Goal: Answer question/provide support: Share knowledge or assist other users

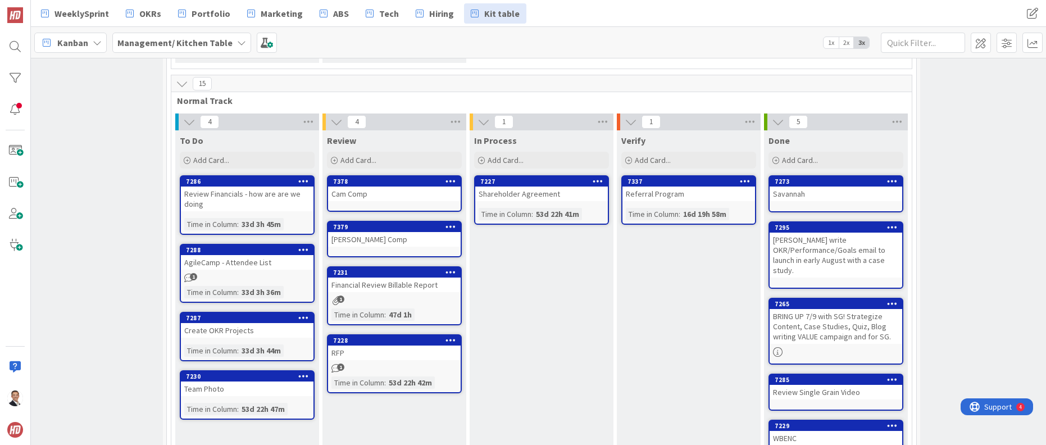
scroll to position [227, 16]
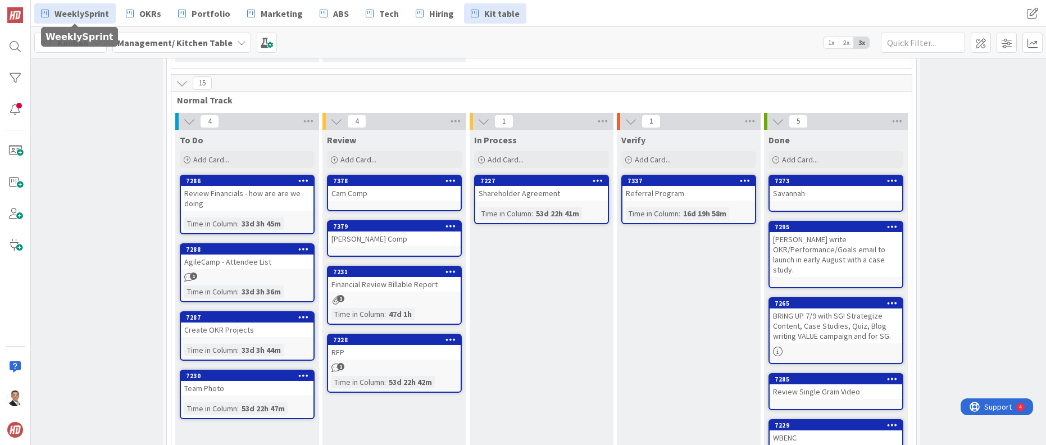
click at [64, 12] on span "WeeklySprint" at bounding box center [81, 13] width 54 height 13
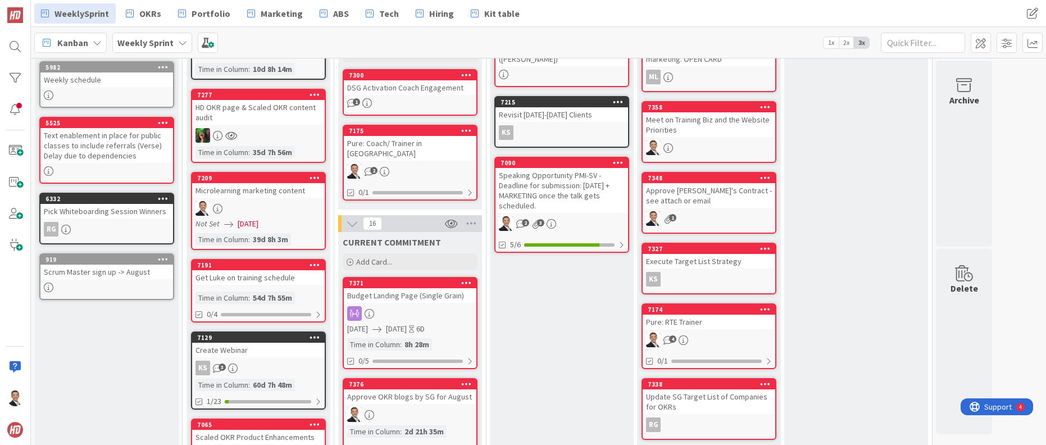
scroll to position [132, 0]
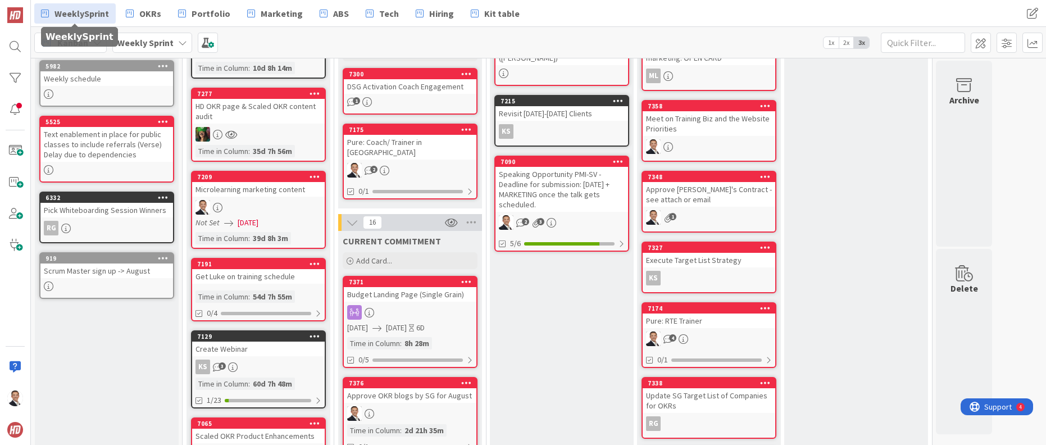
click at [428, 287] on div "Budget Landing Page (Single Grain)" at bounding box center [410, 294] width 133 height 15
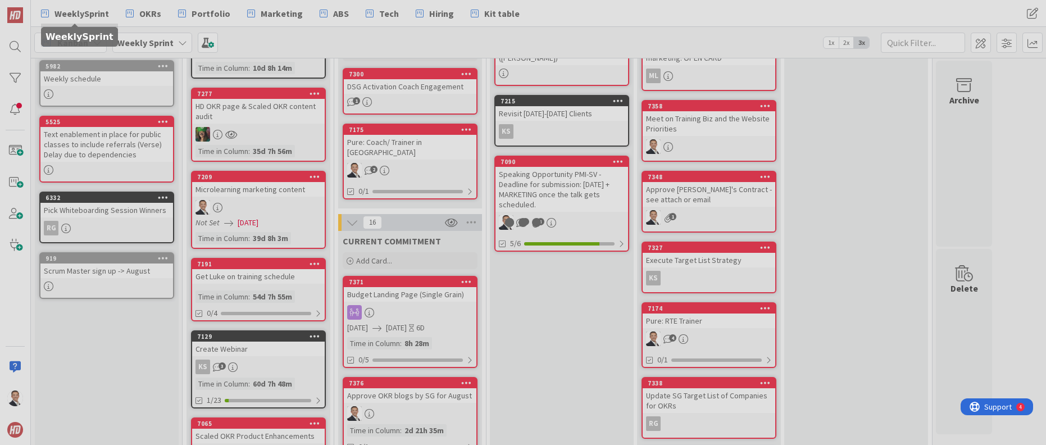
click at [428, 285] on div at bounding box center [523, 222] width 1046 height 445
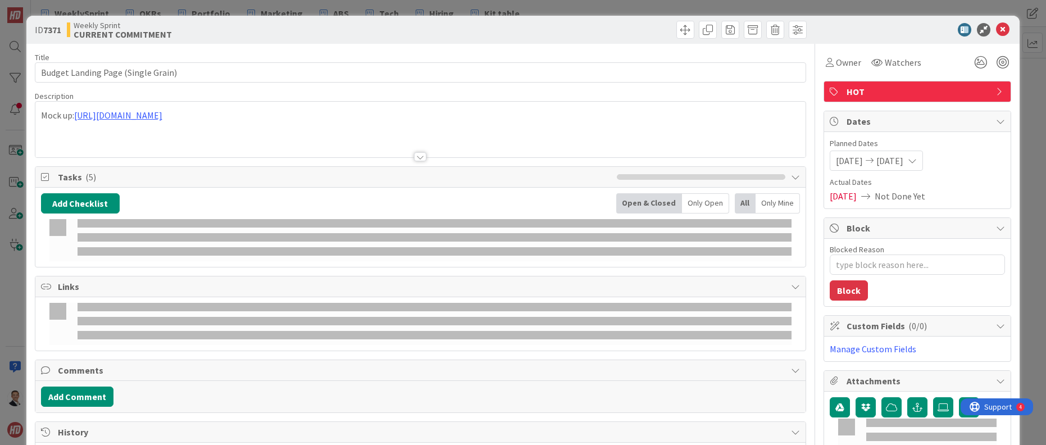
type textarea "x"
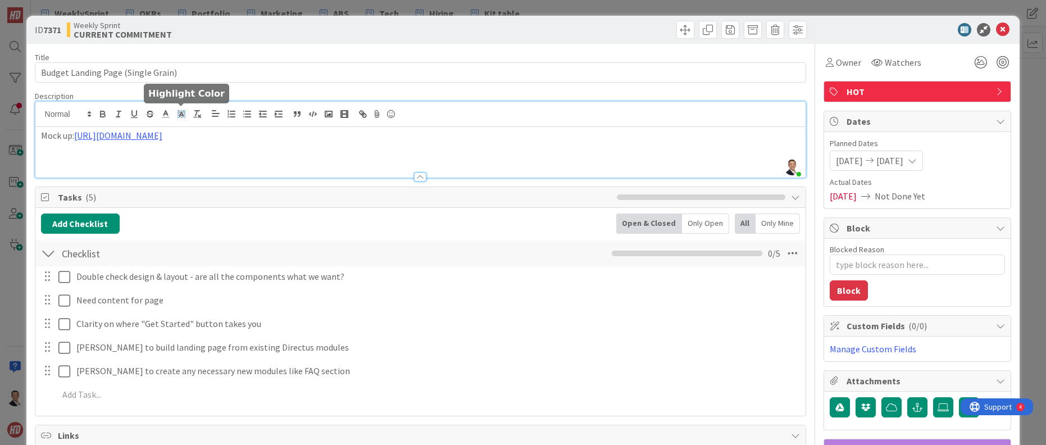
click at [174, 115] on div "[PERSON_NAME] just joined Mock up: [URL][DOMAIN_NAME]" at bounding box center [420, 140] width 771 height 76
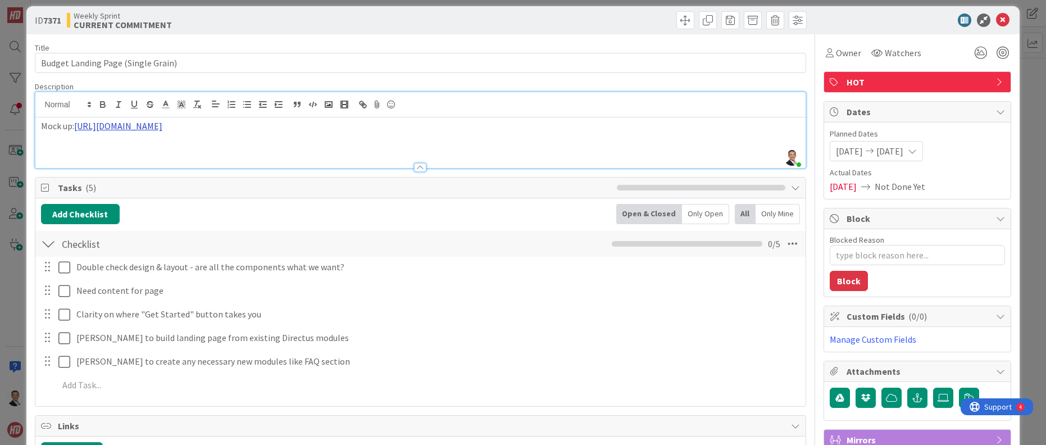
click at [162, 126] on link "[URL][DOMAIN_NAME]" at bounding box center [118, 125] width 88 height 11
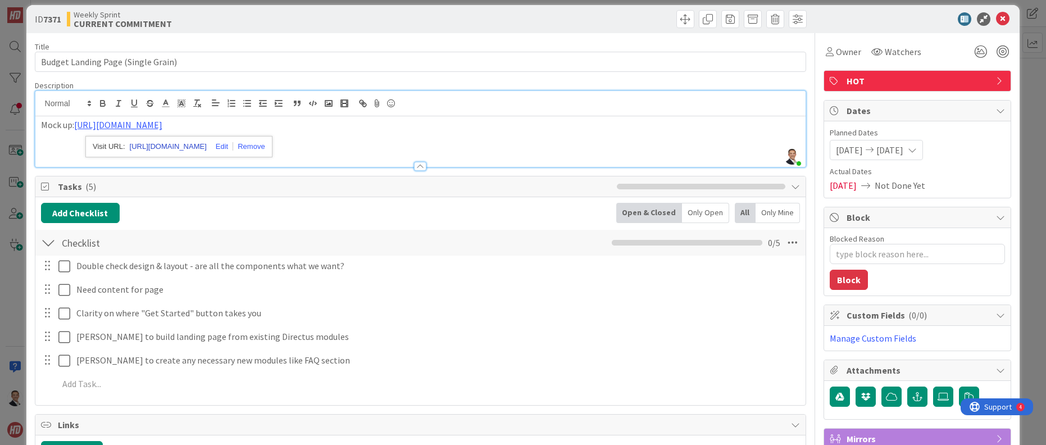
click at [178, 145] on link "[URL][DOMAIN_NAME]" at bounding box center [168, 146] width 77 height 15
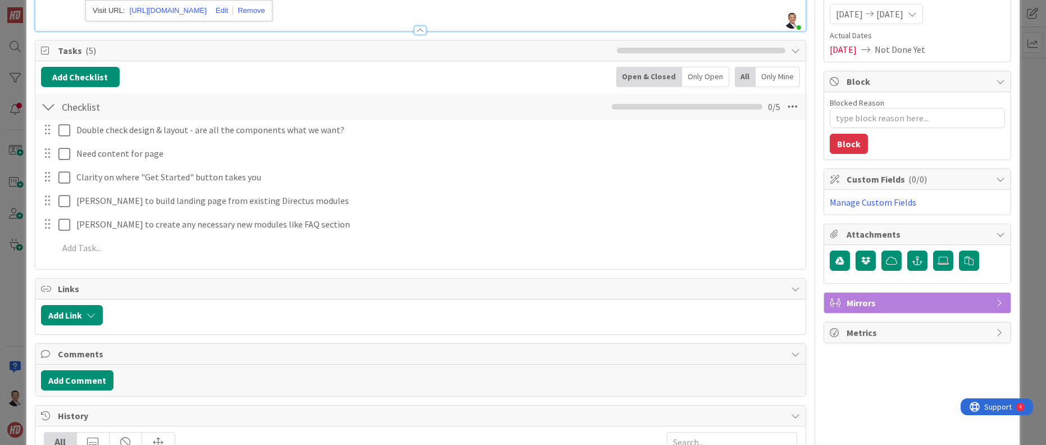
scroll to position [148, 0]
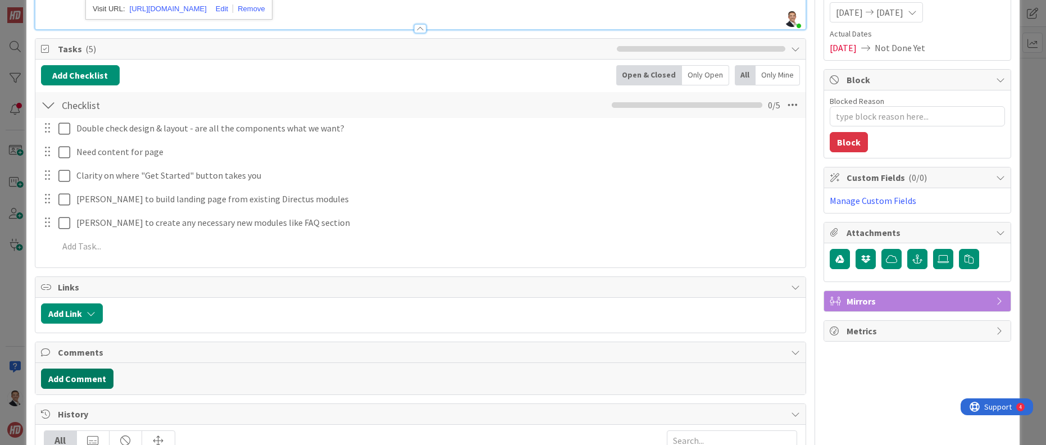
click at [95, 380] on button "Add Comment" at bounding box center [77, 378] width 72 height 20
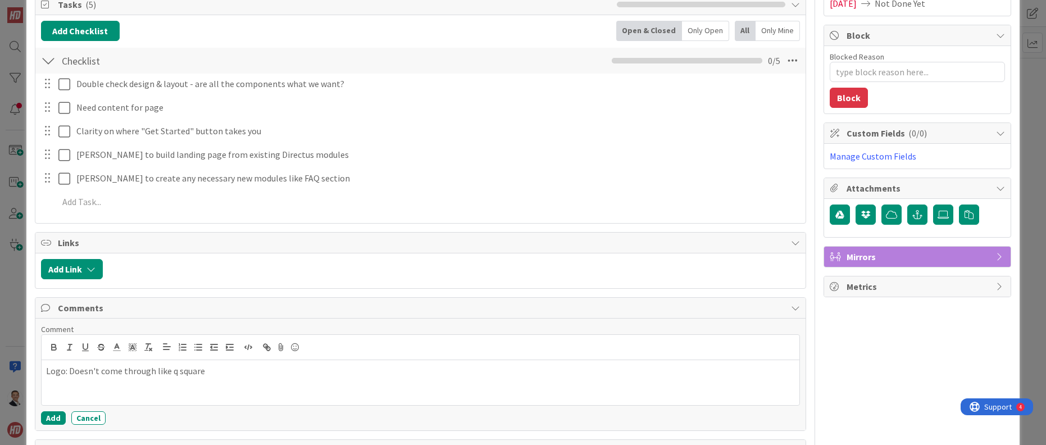
scroll to position [203, 0]
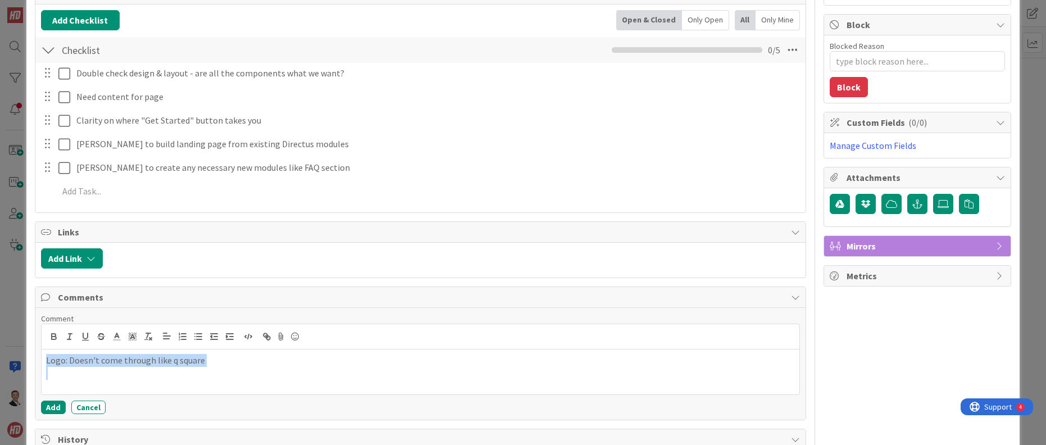
drag, startPoint x: 55, startPoint y: 358, endPoint x: 209, endPoint y: 368, distance: 154.7
click at [209, 368] on div "Logo: Doesn't come through like q square" at bounding box center [421, 371] width 758 height 45
click at [201, 338] on icon "button" at bounding box center [198, 336] width 10 height 10
click at [236, 363] on li "Logo: Doesn't come through like q square" at bounding box center [428, 360] width 736 height 13
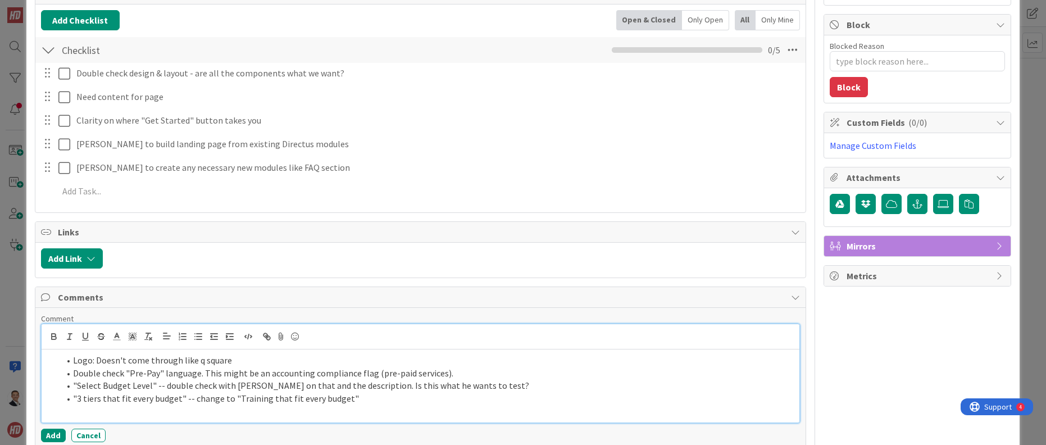
click at [290, 398] on li ""3 tiers that fit every budget" -- change to "Training that fit every budget"" at bounding box center [428, 398] width 736 height 13
click at [266, 399] on li ""3 tiers that fit every budget" -- change to "Training that fits every budget"" at bounding box center [428, 398] width 736 height 13
click at [389, 398] on li ""3 tiers that fit every budget" -- change to "Training programs that fit every …" at bounding box center [428, 398] width 736 height 13
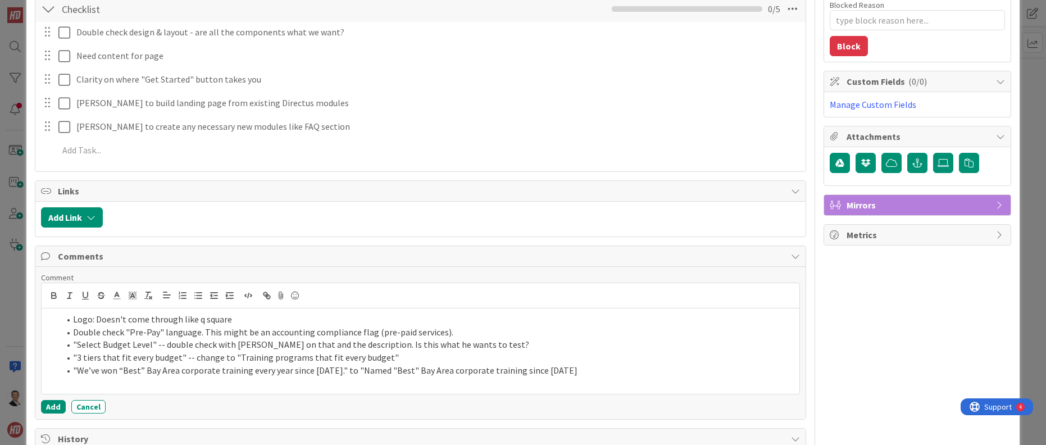
scroll to position [248, 0]
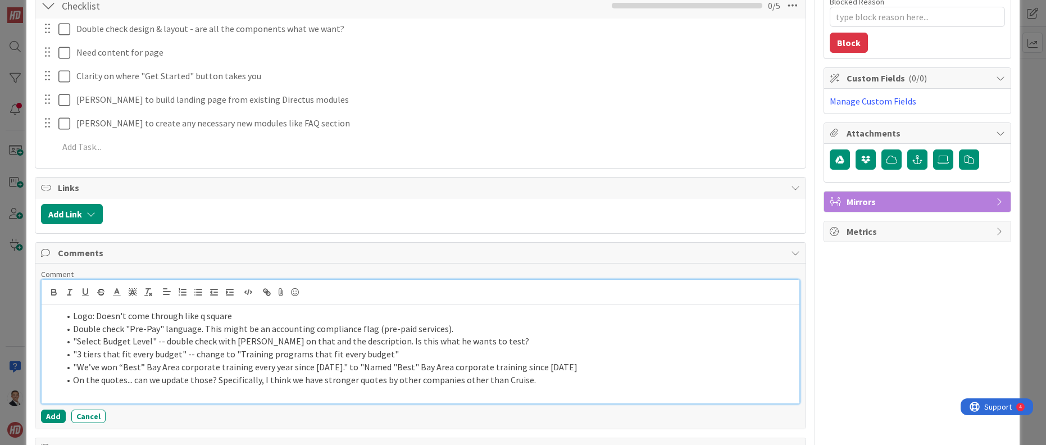
click at [238, 380] on li "On the quotes... can we update those? Specifically, I think we have stronger qu…" at bounding box center [428, 379] width 736 height 13
drag, startPoint x: 163, startPoint y: 380, endPoint x: 531, endPoint y: 380, distance: 367.8
click at [531, 380] on li "On the quotes... can we update those? Specifically, I think we have stronger qu…" at bounding box center [428, 379] width 736 height 13
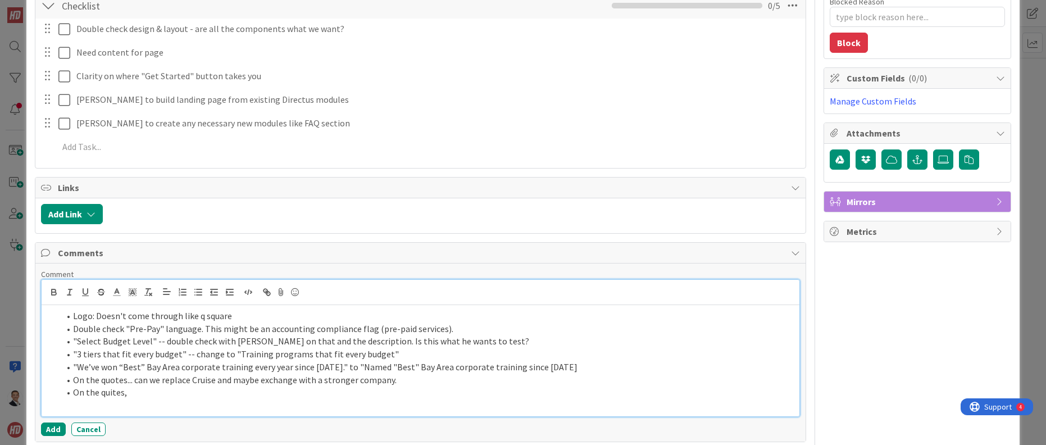
drag, startPoint x: 115, startPoint y: 393, endPoint x: 162, endPoint y: 405, distance: 49.3
click at [115, 393] on li "On the quites," at bounding box center [428, 392] width 736 height 13
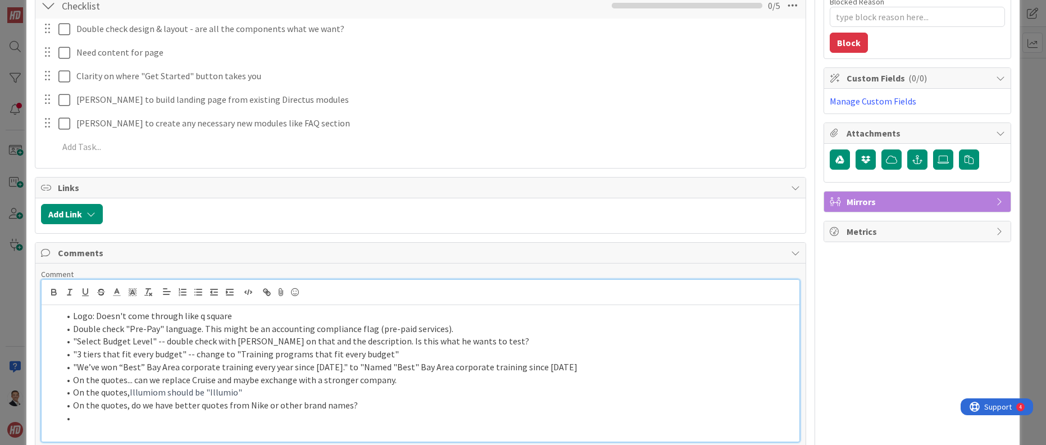
click at [130, 393] on span "Illumiom should be "Illumio"" at bounding box center [186, 391] width 112 height 11
click at [413, 382] on li "On the quotes... can we replace Cruise and maybe exchange with a stronger compa…" at bounding box center [428, 379] width 736 height 13
click at [384, 411] on li "On the quotes, do we have better quotes from Nike or other brand names?" at bounding box center [428, 405] width 736 height 13
click at [79, 417] on li at bounding box center [428, 418] width 736 height 13
click at [429, 421] on li "On "Public Team Training" just call it "Team Training". Don't actively make it …" at bounding box center [428, 418] width 736 height 13
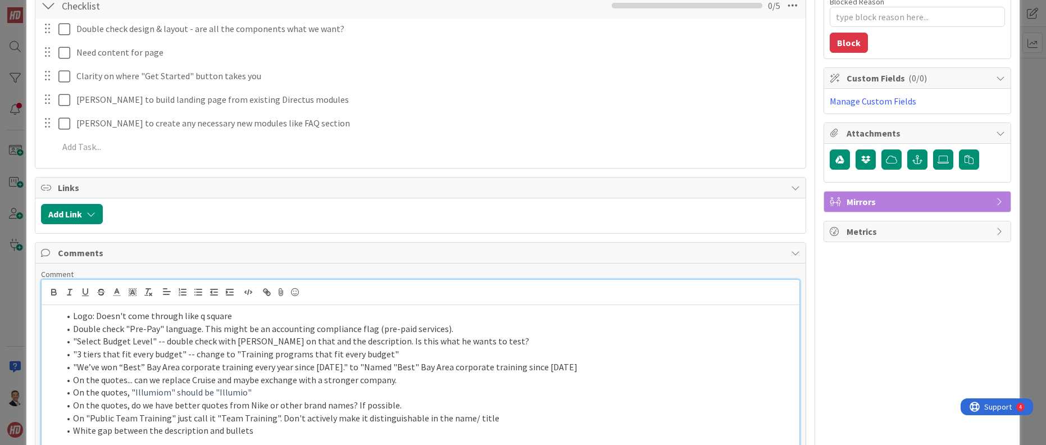
click at [74, 430] on li "White gap between the description and bullets" at bounding box center [428, 430] width 736 height 13
drag, startPoint x: 391, startPoint y: 433, endPoint x: 421, endPoint y: 436, distance: 30.5
click at [393, 434] on li "Under public team training... remove White gap between the description and bull…" at bounding box center [428, 430] width 736 height 13
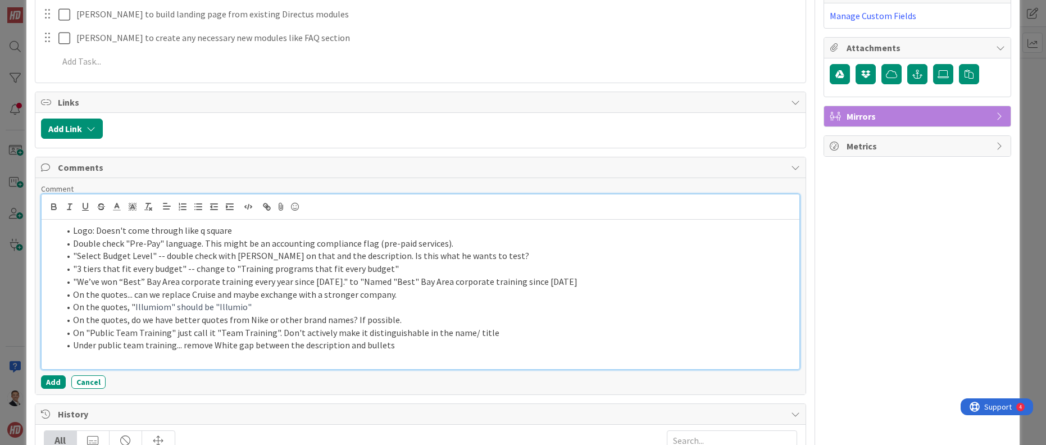
scroll to position [338, 0]
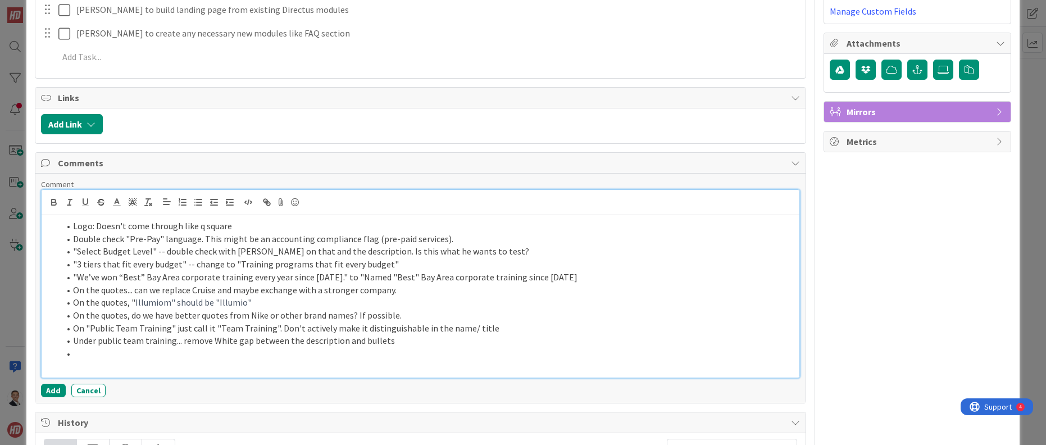
click at [73, 226] on li "Logo: Doesn't come through like q square" at bounding box center [428, 226] width 736 height 13
click at [466, 250] on li ""Select Budget Level" -- double check with [PERSON_NAME] on that and the descri…" at bounding box center [428, 251] width 736 height 13
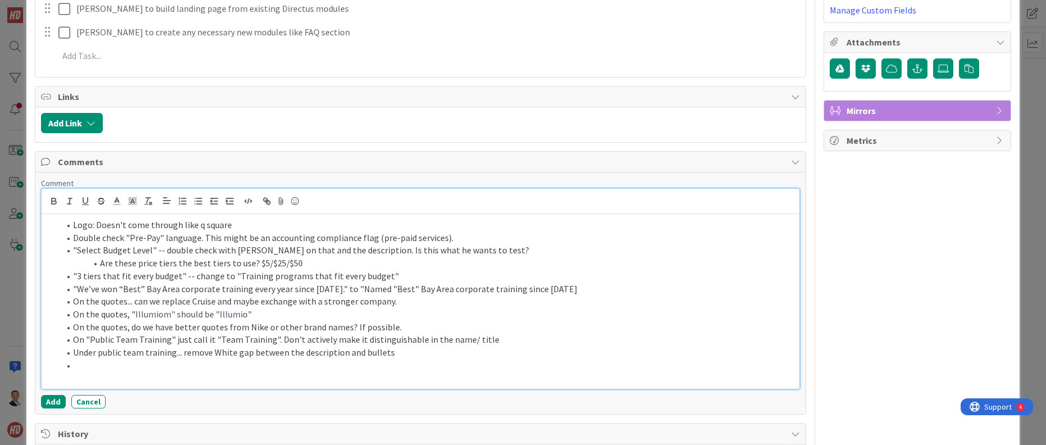
scroll to position [340, 0]
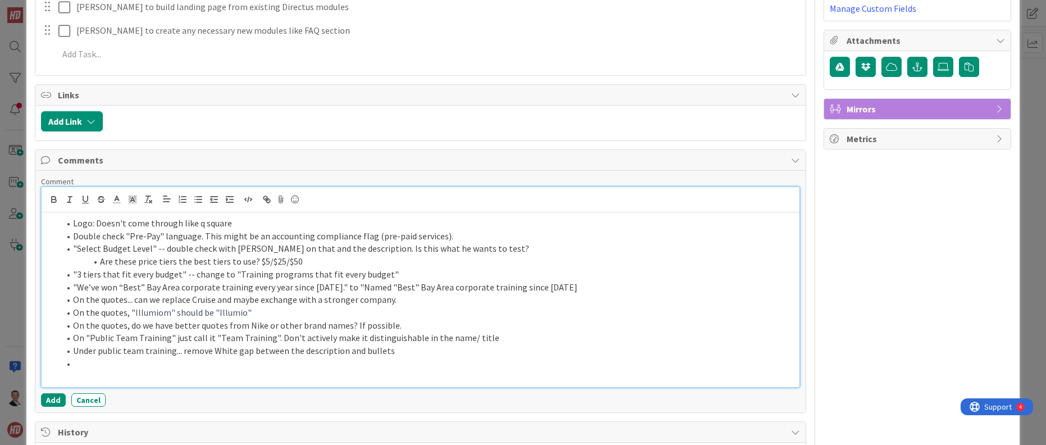
click at [72, 248] on li ""Select Budget Level" -- double check with [PERSON_NAME] on that and the descri…" at bounding box center [428, 248] width 736 height 13
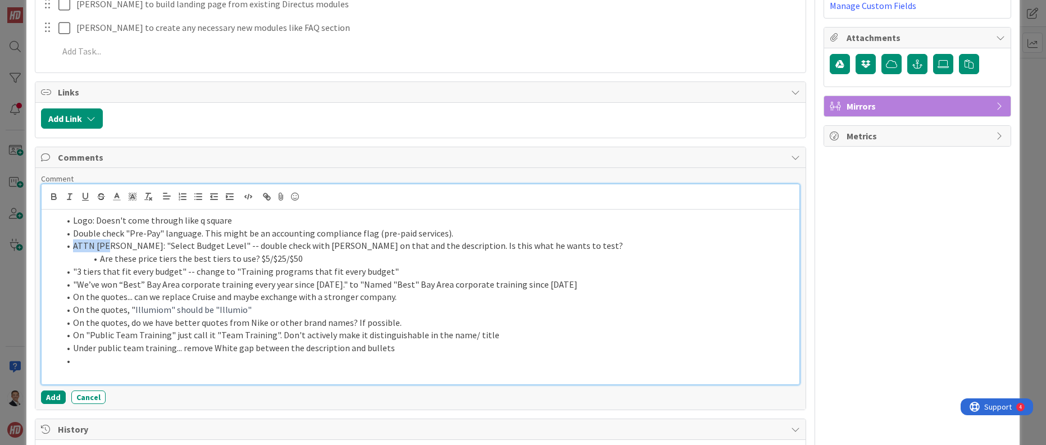
drag, startPoint x: 112, startPoint y: 245, endPoint x: 71, endPoint y: 244, distance: 40.4
click at [72, 244] on li "ATTN [PERSON_NAME]: "Select Budget Level" -- double check with [PERSON_NAME] on…" at bounding box center [428, 245] width 736 height 13
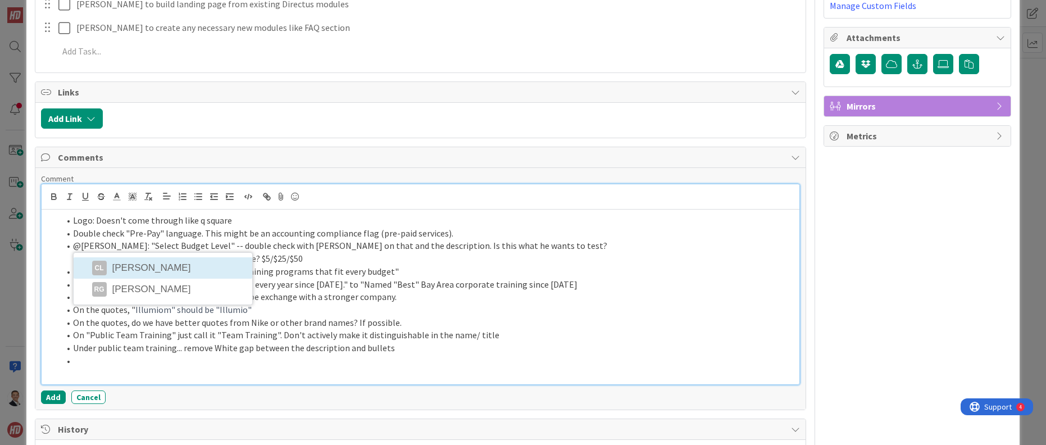
scroll to position [344, 0]
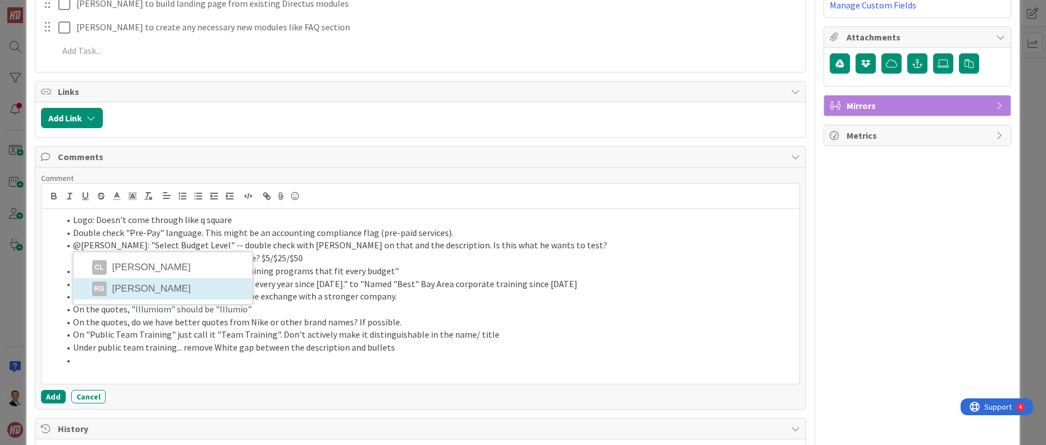
click at [119, 290] on li "RG [PERSON_NAME]" at bounding box center [163, 288] width 179 height 21
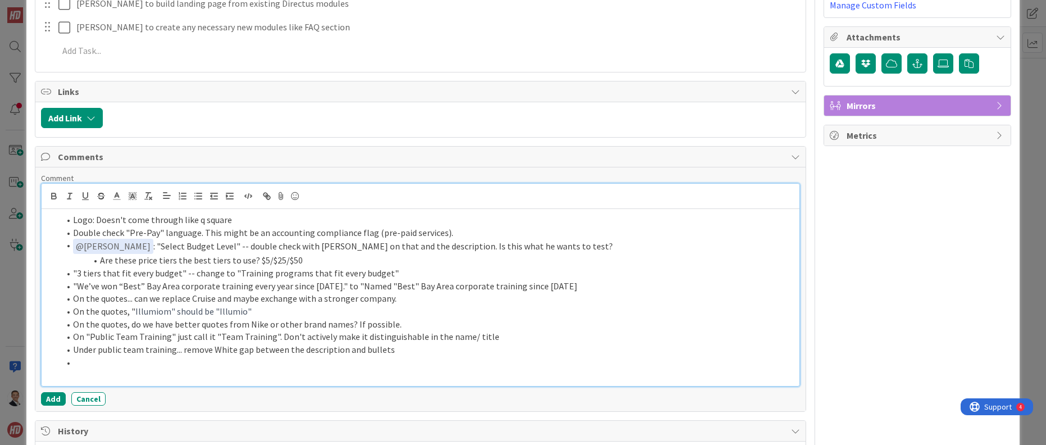
click at [111, 288] on li ""We’ve won “Best” Bay Area corporate training every year since [DATE]." to "Nam…" at bounding box center [428, 286] width 736 height 13
click at [84, 359] on li at bounding box center [428, 362] width 736 height 13
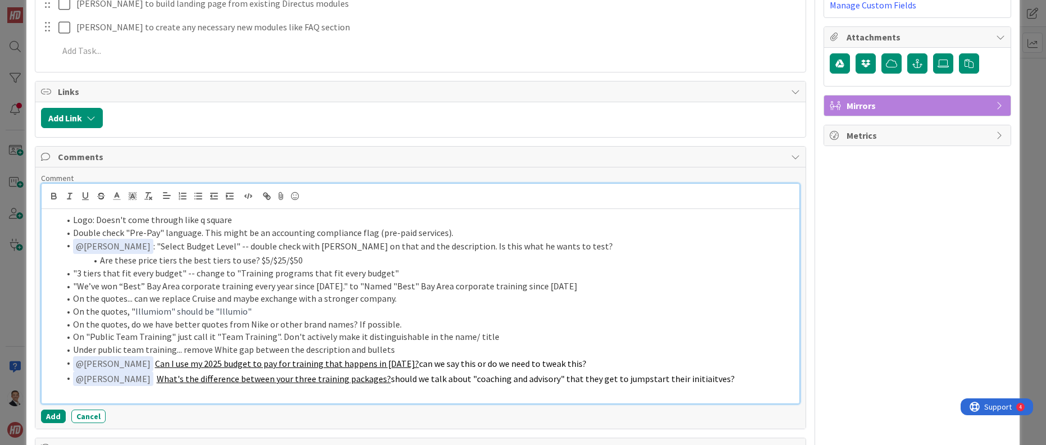
click at [563, 352] on li "Under public team training... remove White gap between the description and bull…" at bounding box center [428, 349] width 736 height 13
click at [665, 376] on span "should we talk about "coaching and advisory" that they get to jumpstart their i…" at bounding box center [563, 378] width 344 height 11
click at [717, 375] on li "﻿ @ [PERSON_NAME] ﻿ What's the difference between your three training packages?…" at bounding box center [428, 378] width 736 height 15
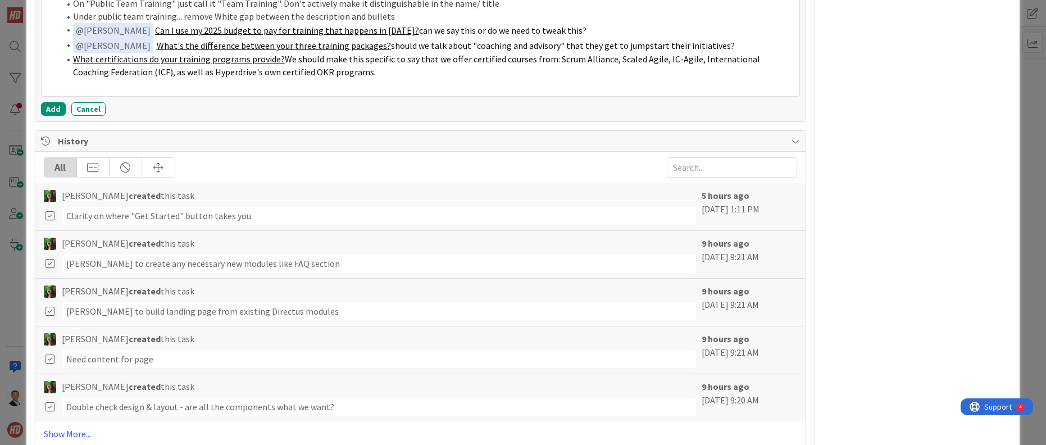
scroll to position [686, 0]
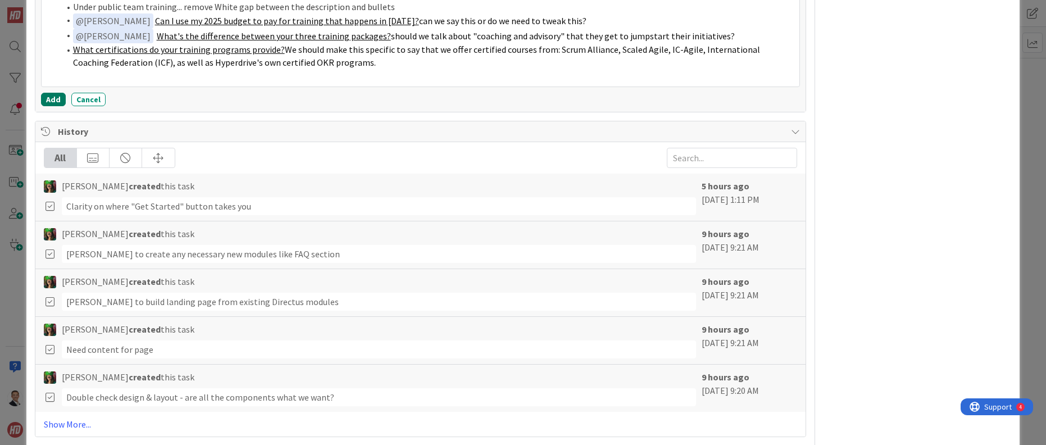
click at [49, 98] on button "Add" at bounding box center [53, 99] width 25 height 13
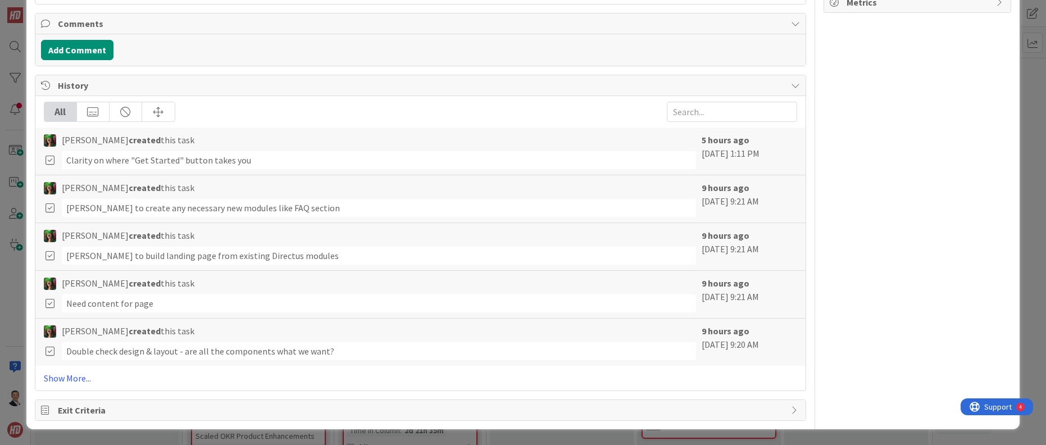
type textarea "x"
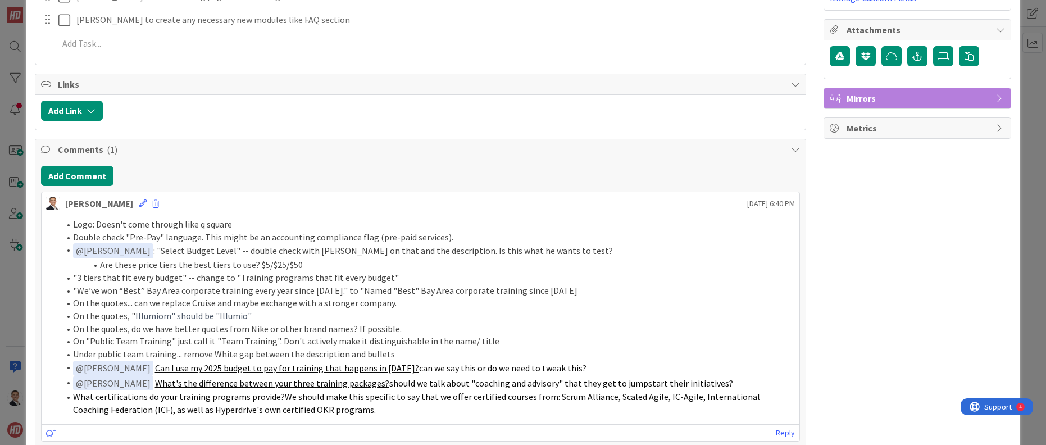
scroll to position [348, 0]
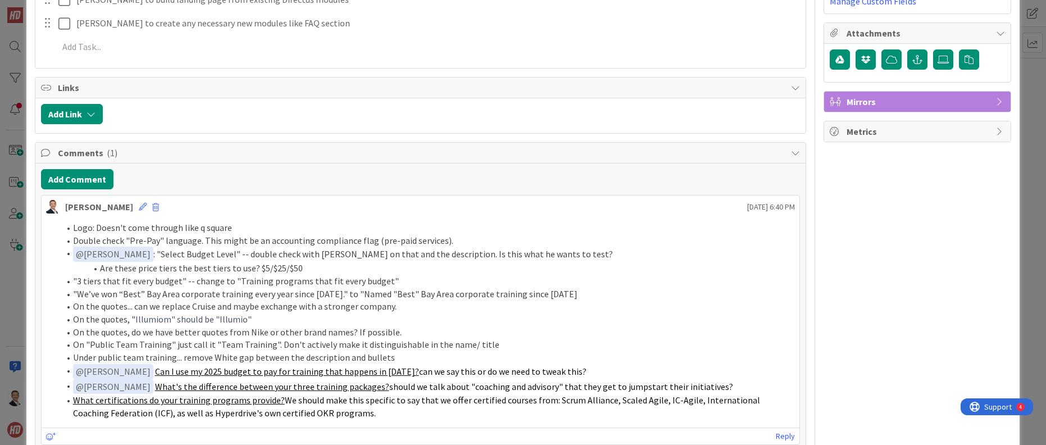
click at [200, 229] on li "Logo: Doesn't come through like q square" at bounding box center [428, 227] width 736 height 13
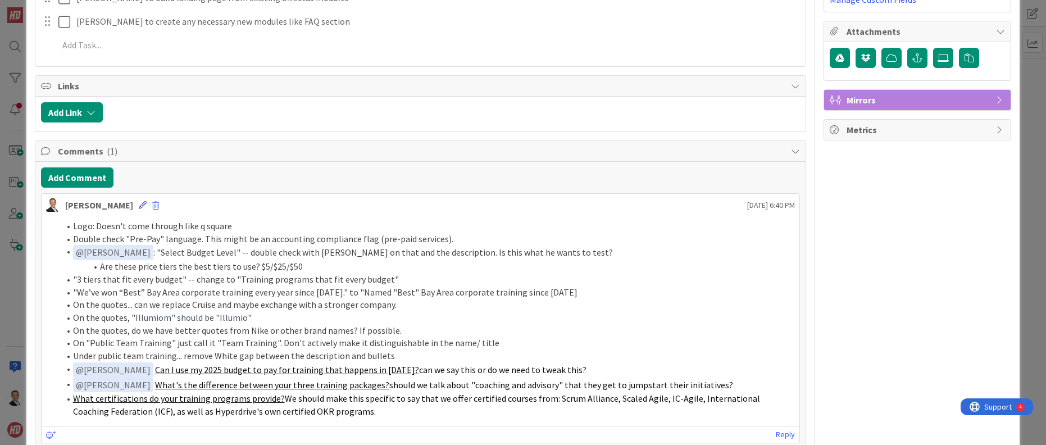
click at [139, 206] on icon at bounding box center [143, 205] width 8 height 8
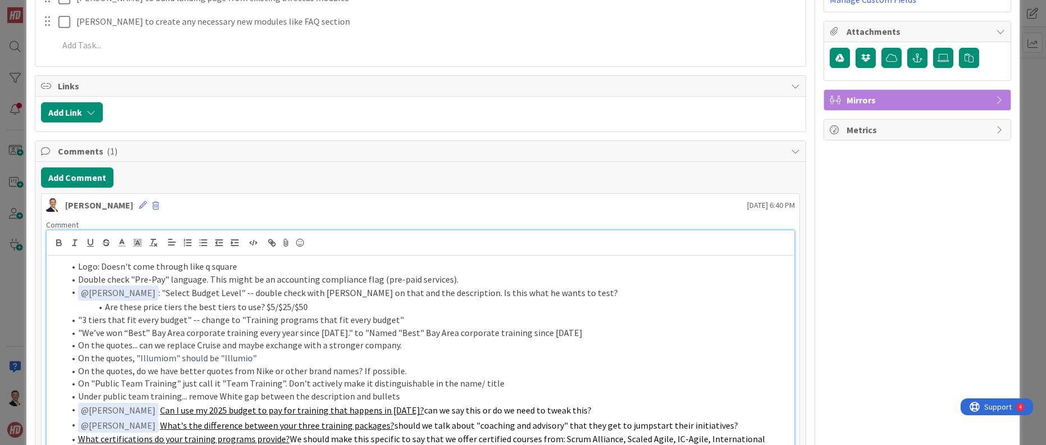
scroll to position [362, 0]
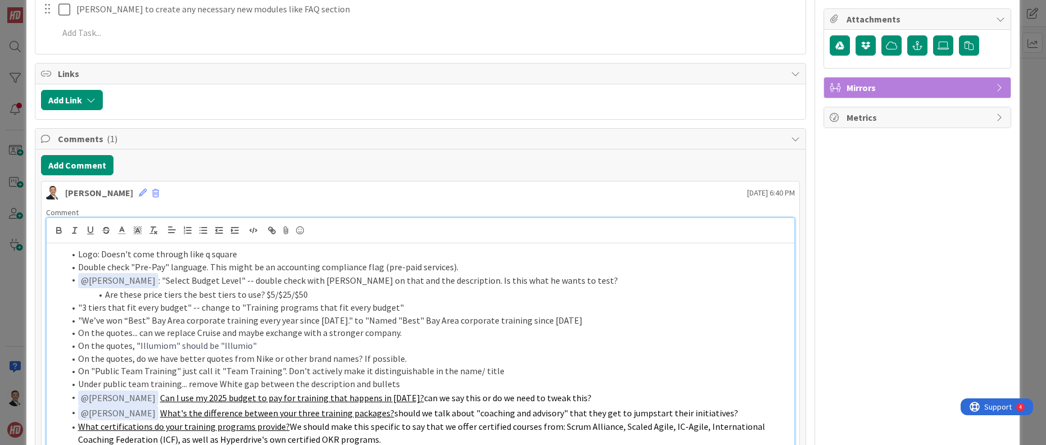
click at [207, 254] on li "Logo: Doesn't come through like q square" at bounding box center [428, 254] width 726 height 13
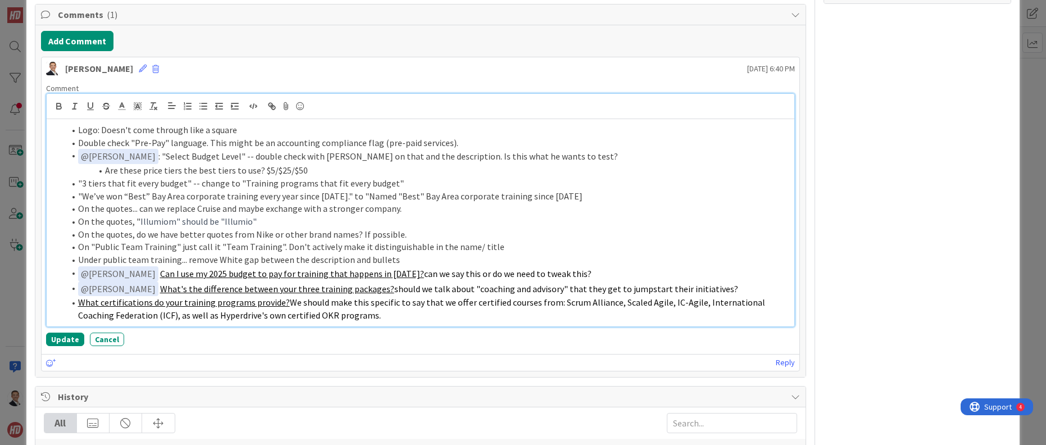
scroll to position [488, 0]
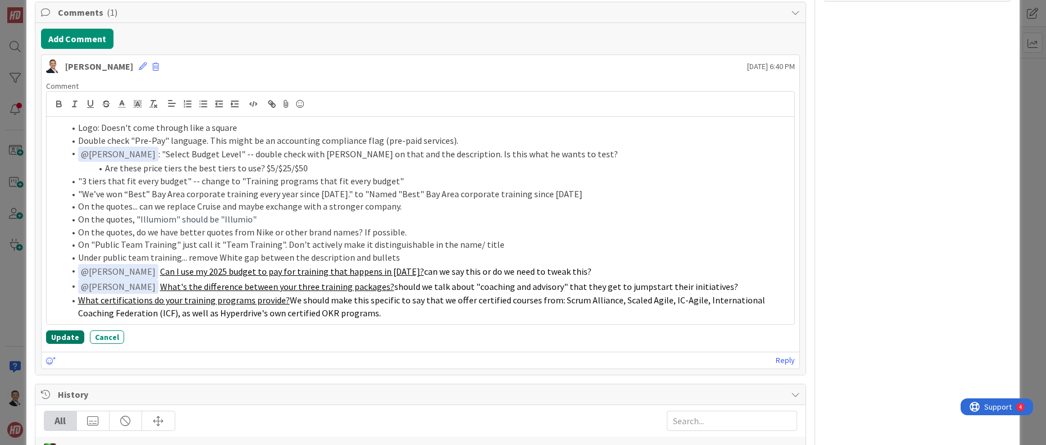
click at [63, 338] on button "Update" at bounding box center [65, 336] width 38 height 13
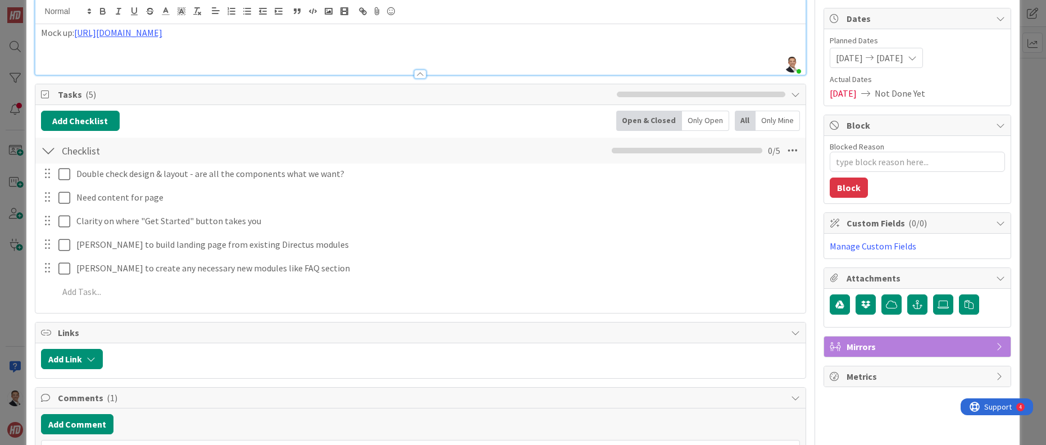
scroll to position [0, 0]
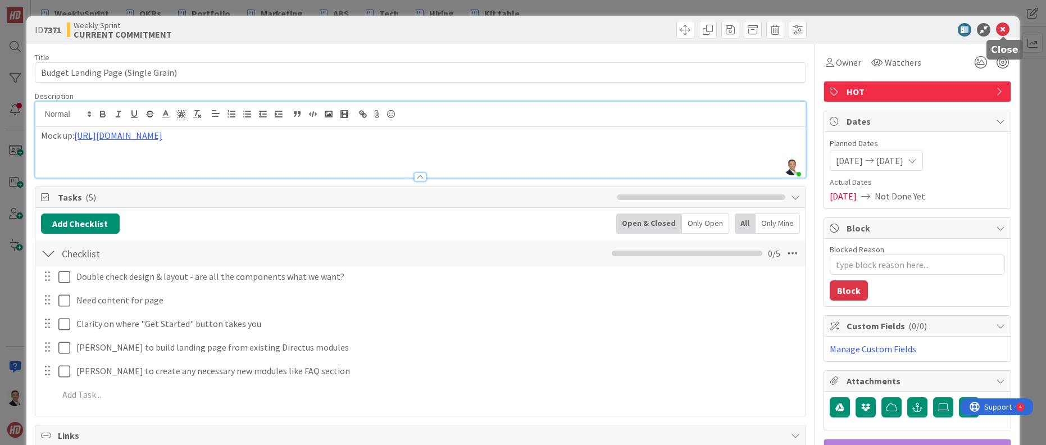
click at [1006, 29] on icon at bounding box center [1002, 29] width 13 height 13
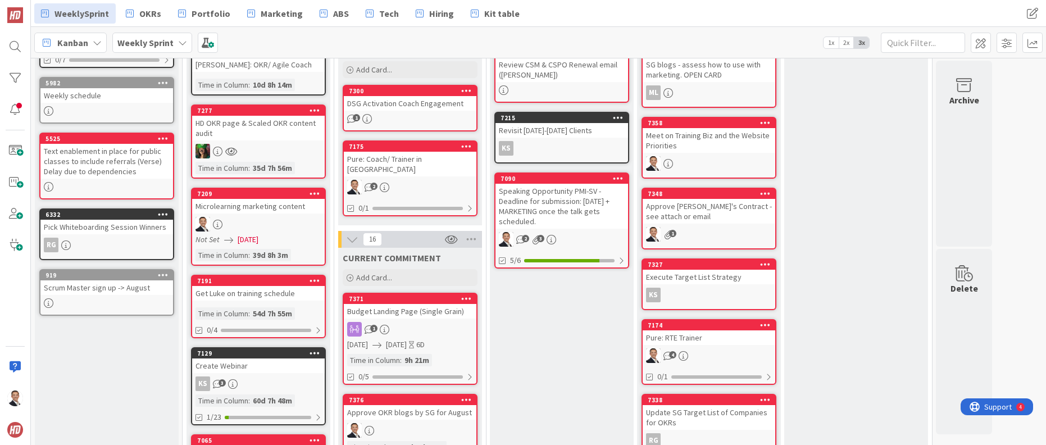
scroll to position [117, 0]
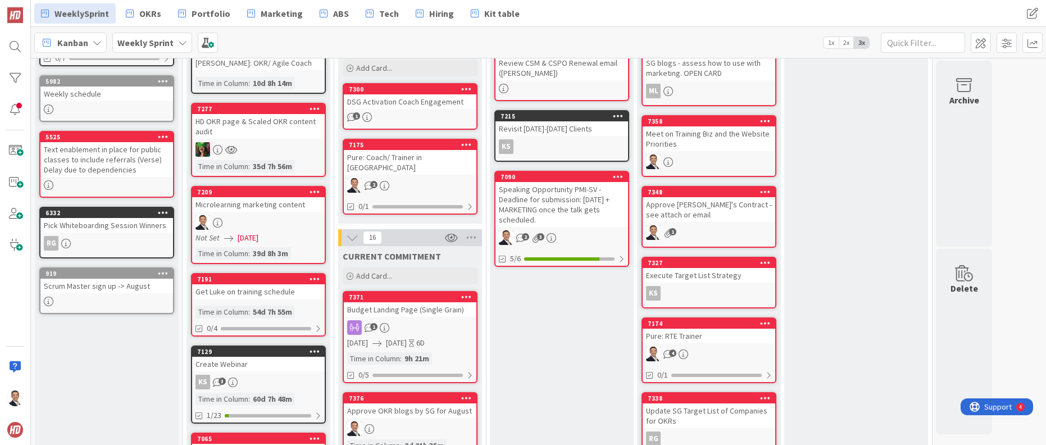
click at [406, 113] on div "1" at bounding box center [410, 117] width 133 height 10
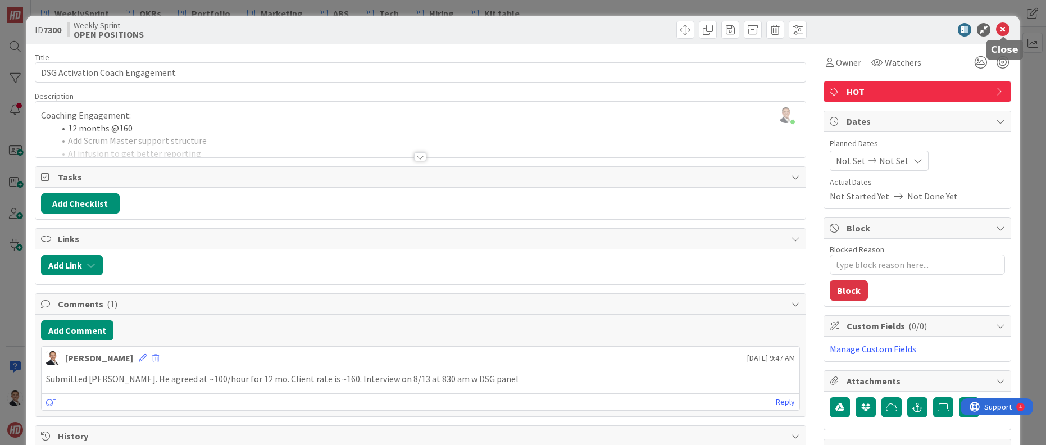
drag, startPoint x: 1002, startPoint y: 30, endPoint x: 917, endPoint y: 54, distance: 89.4
click at [1002, 30] on icon at bounding box center [1002, 29] width 13 height 13
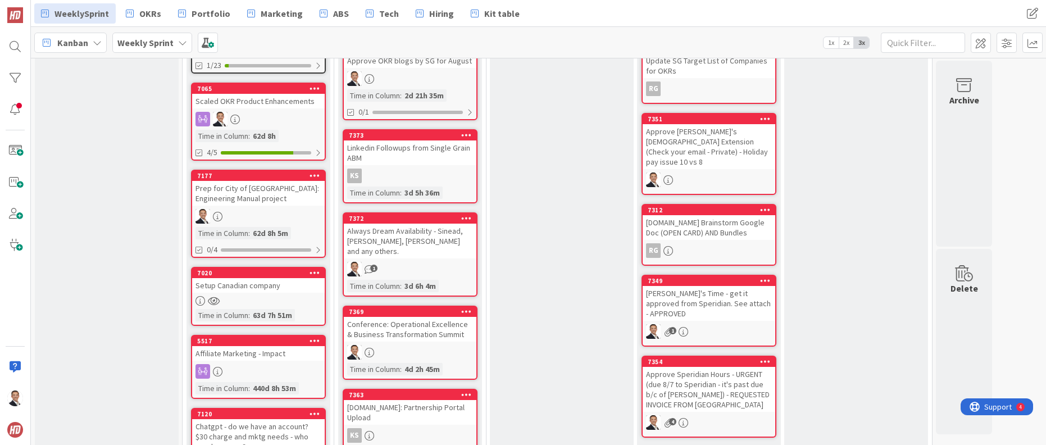
scroll to position [470, 0]
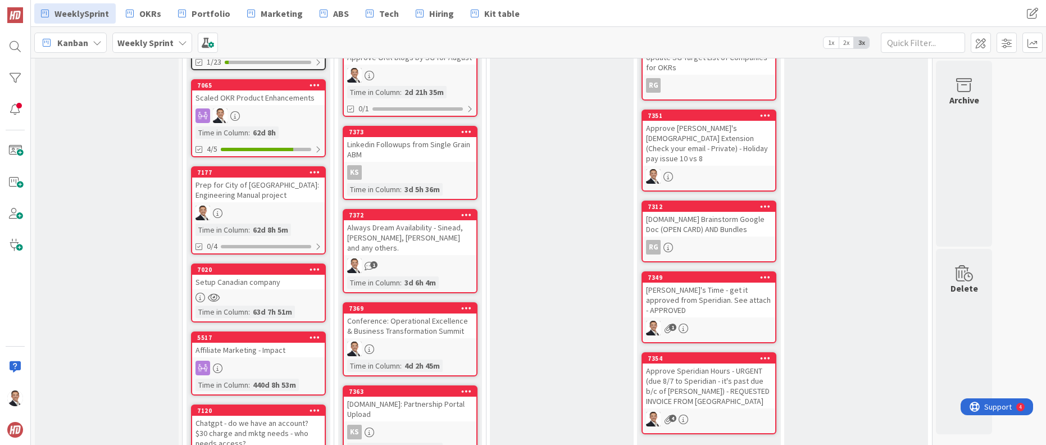
click at [402, 224] on div "Always Dream Availability - Sinead, [PERSON_NAME], [PERSON_NAME] and any others." at bounding box center [410, 237] width 133 height 35
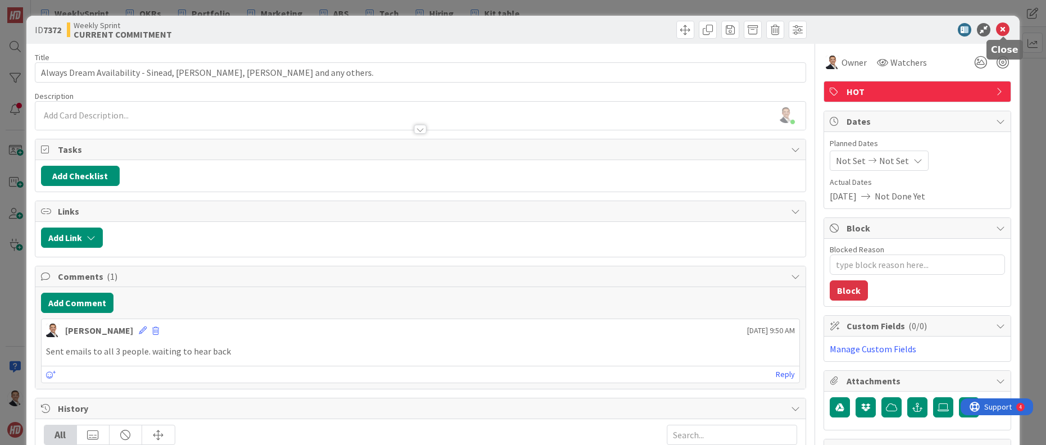
click at [1001, 29] on icon at bounding box center [1002, 29] width 13 height 13
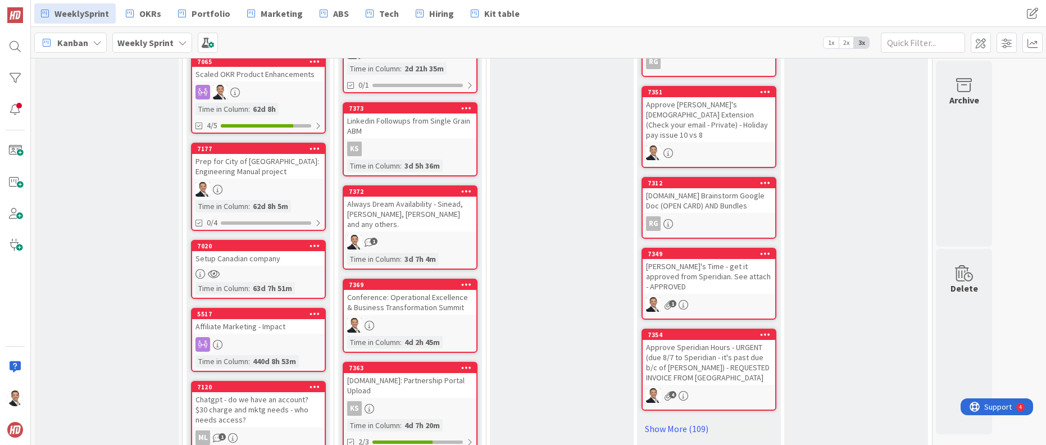
scroll to position [473, 0]
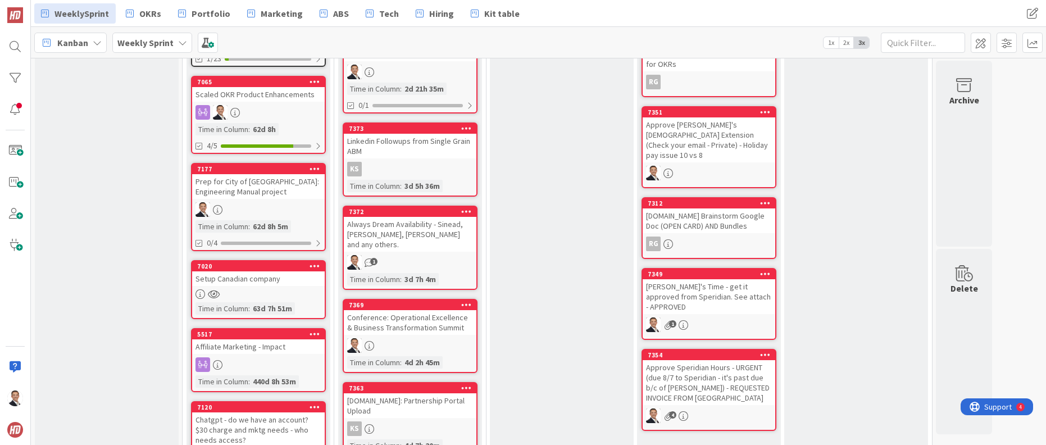
click at [435, 310] on div "Conference: Operational Excellence & Business Transformation Summit" at bounding box center [410, 322] width 133 height 25
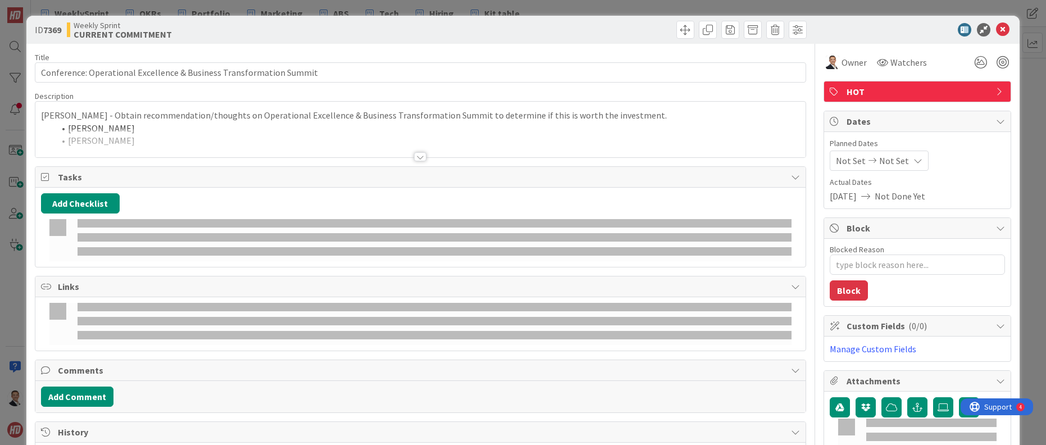
type textarea "x"
type input "Conference: Operational Excellence & Business Transformation Summit"
type textarea "x"
type input "Conference: Operational Excellence & Business Transformation Summit"
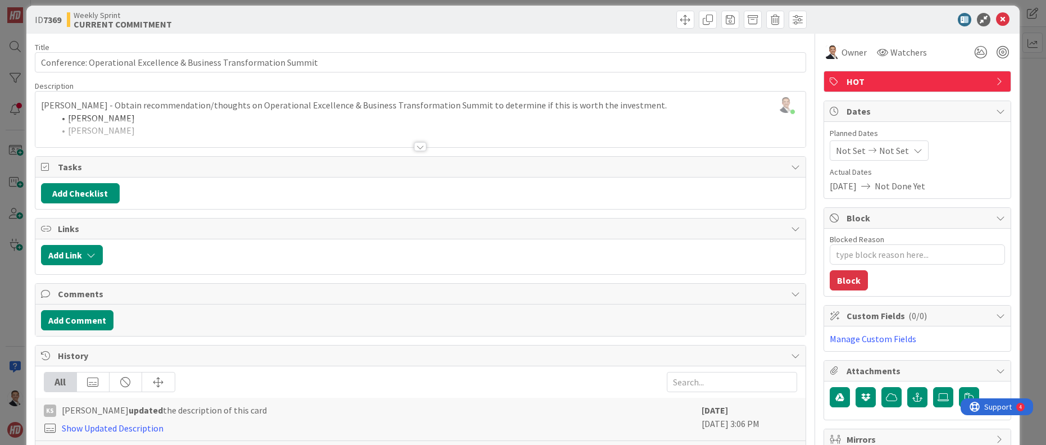
scroll to position [7, 0]
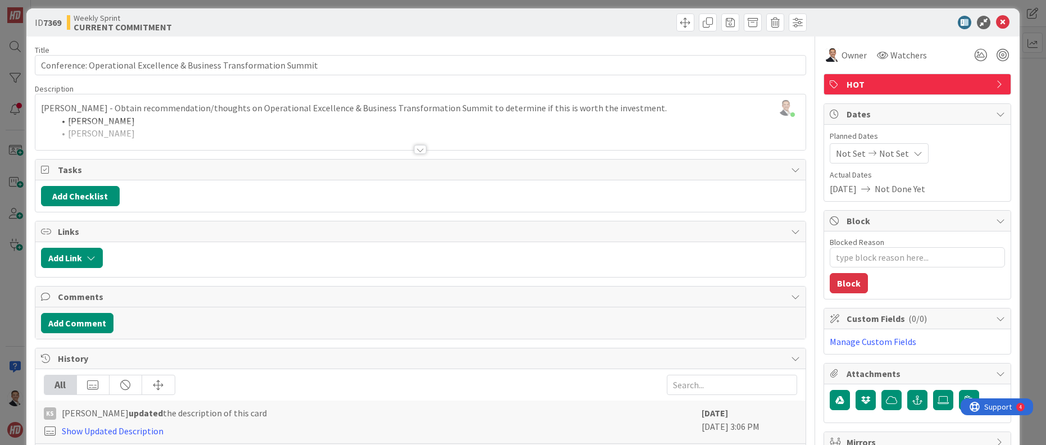
click at [423, 148] on div at bounding box center [420, 149] width 12 height 9
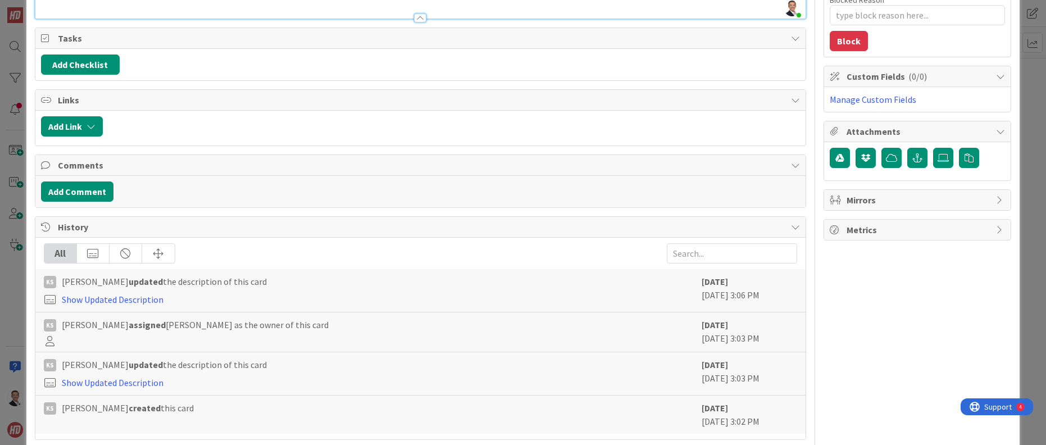
scroll to position [250, 0]
click at [92, 189] on button "Add Comment" at bounding box center [77, 191] width 72 height 20
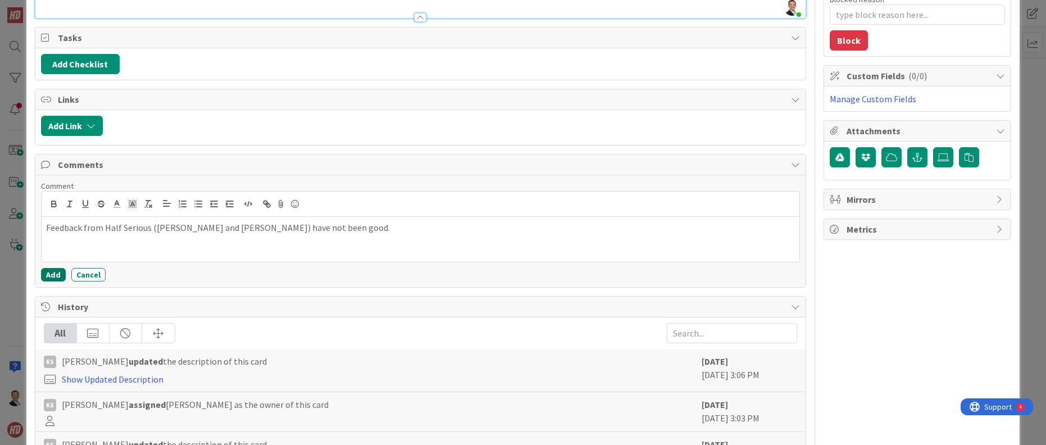
click at [50, 270] on button "Add" at bounding box center [53, 274] width 25 height 13
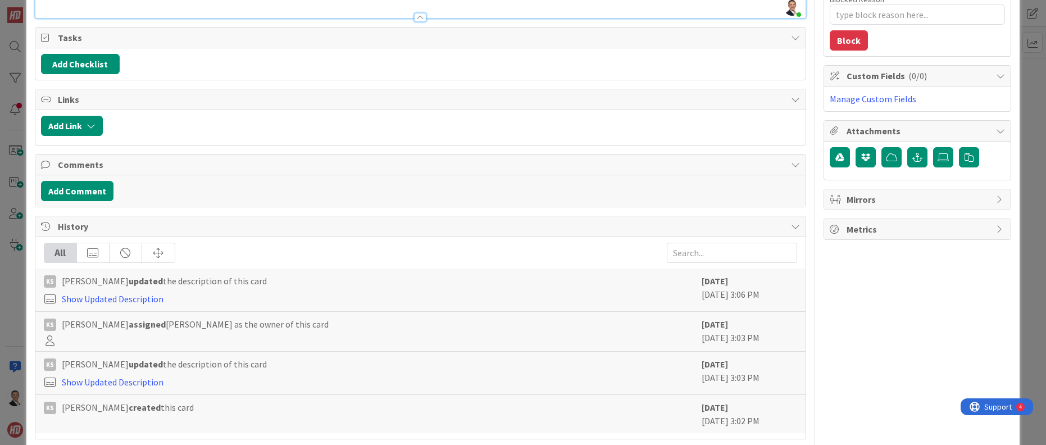
type textarea "x"
type input "Conference: Operational Excellence & Business Transformation Summit"
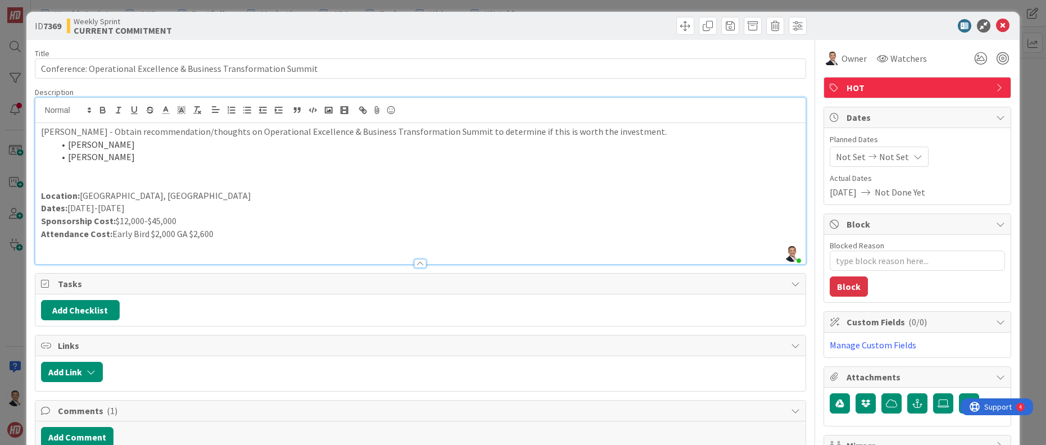
scroll to position [0, 0]
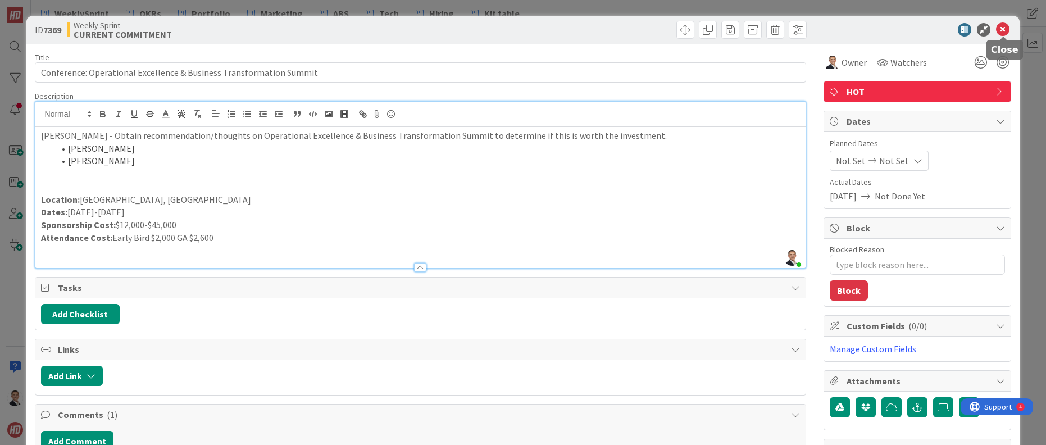
click at [999, 29] on icon at bounding box center [1002, 29] width 13 height 13
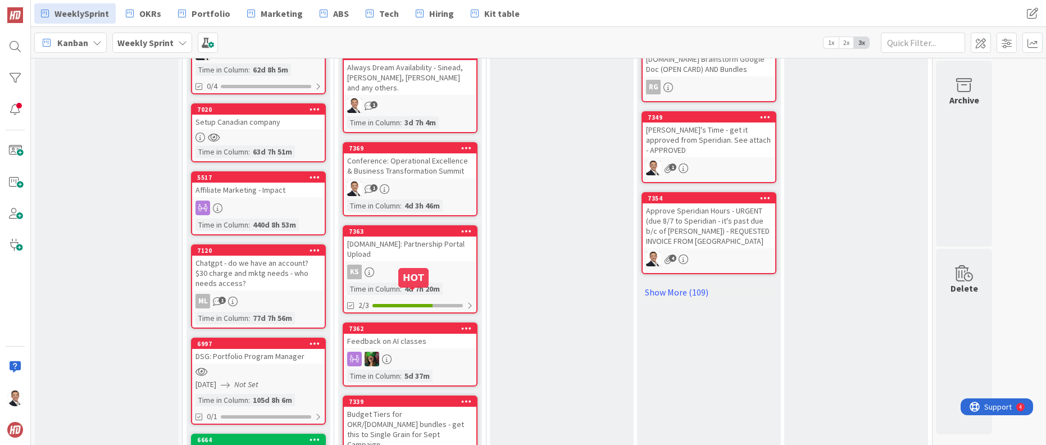
scroll to position [626, 0]
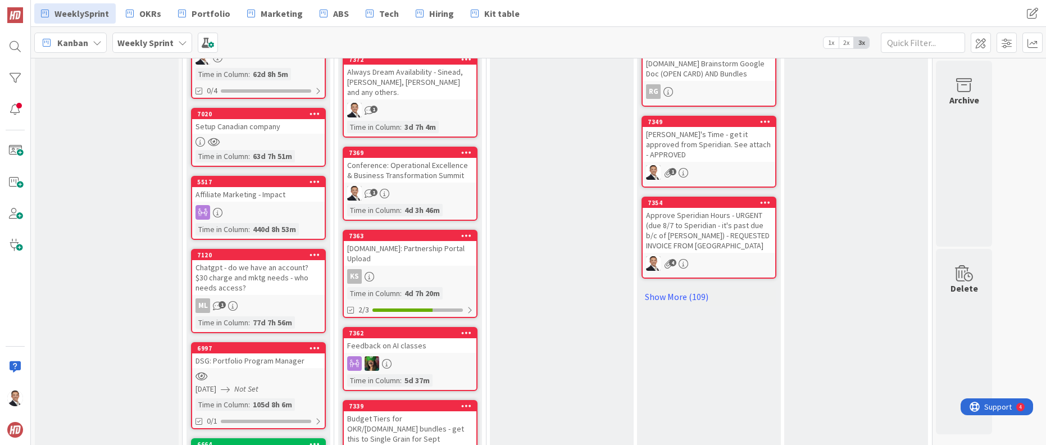
click at [406, 241] on div "[DOMAIN_NAME]: Partnership Portal Upload" at bounding box center [410, 253] width 133 height 25
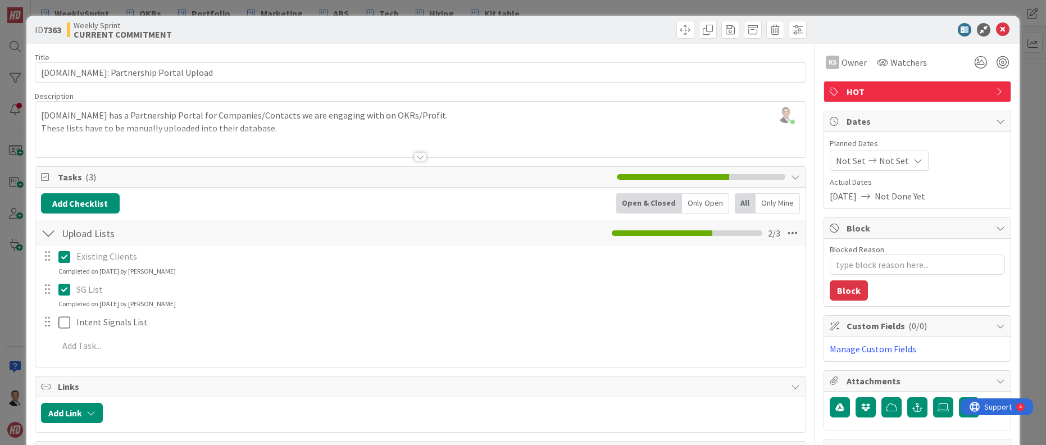
click at [422, 156] on div at bounding box center [420, 156] width 12 height 9
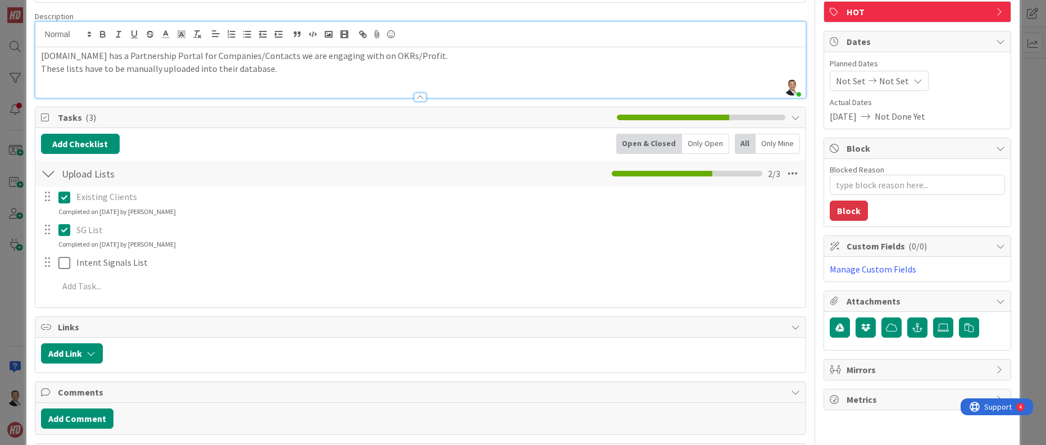
scroll to position [79, 0]
click at [853, 185] on textarea "Blocked Reason" at bounding box center [916, 185] width 175 height 20
type textarea "x"
type textarea "R"
type textarea "x"
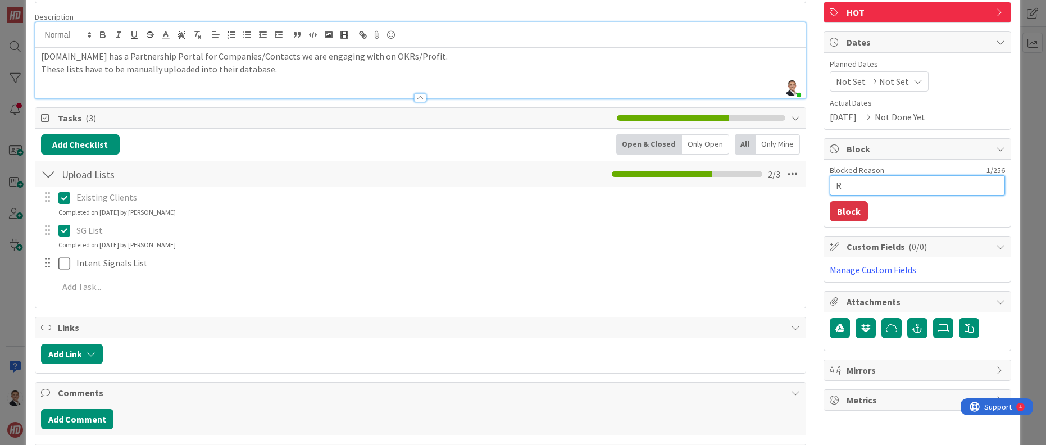
type textarea "Re"
type textarea "x"
type textarea "Rev"
type textarea "x"
type textarea "Revie"
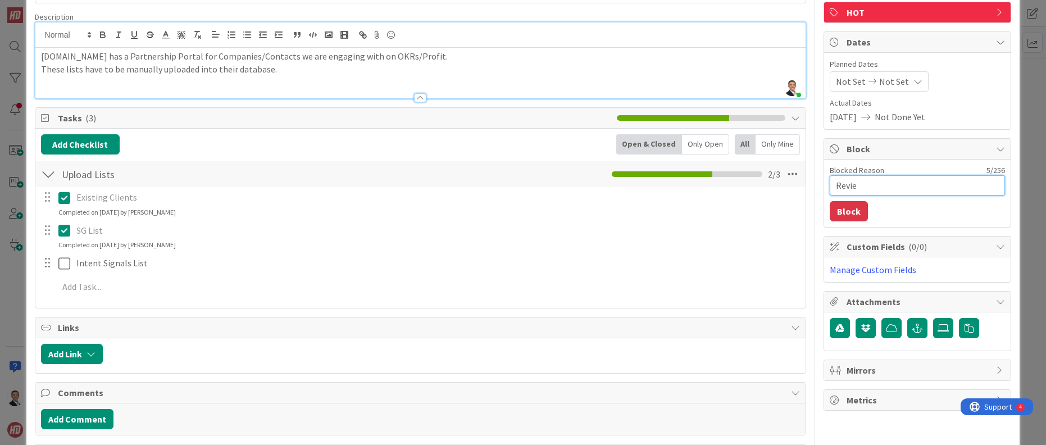
type textarea "x"
type textarea "Review"
type textarea "x"
type textarea "Review"
type textarea "x"
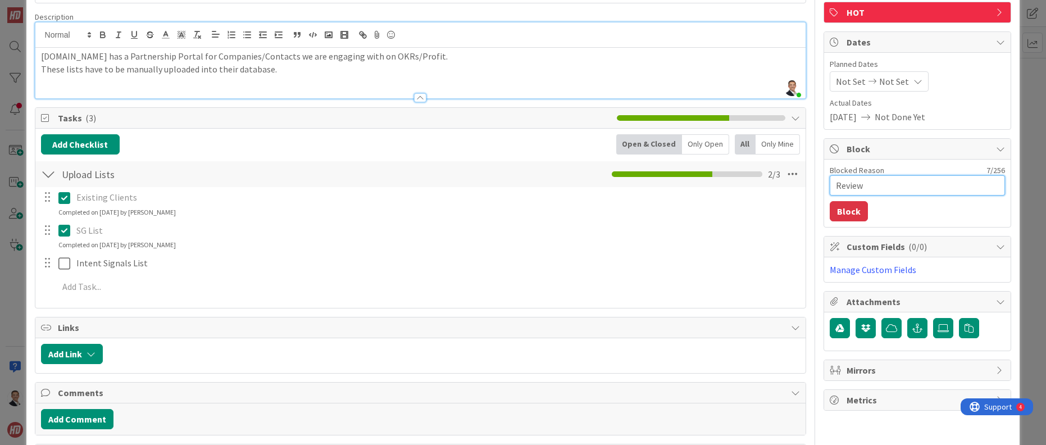
type textarea "Review D"
type textarea "x"
type textarea "Review Da"
type textarea "x"
type textarea "Review Data"
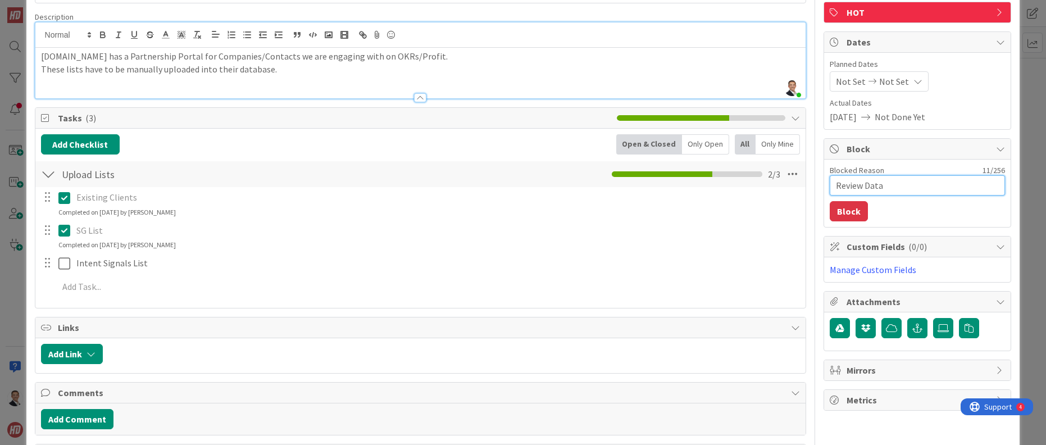
type textarea "x"
type textarea "Review Data"
type textarea "x"
type textarea "Review Data F"
type textarea "x"
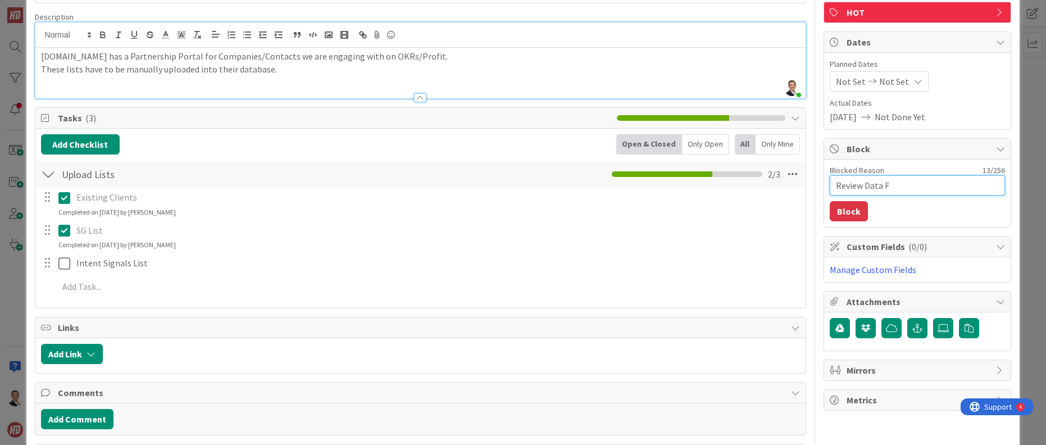
type textarea "Review Data Fo"
type textarea "x"
type textarea "Review Data For"
type textarea "x"
type textarea "Review Data For"
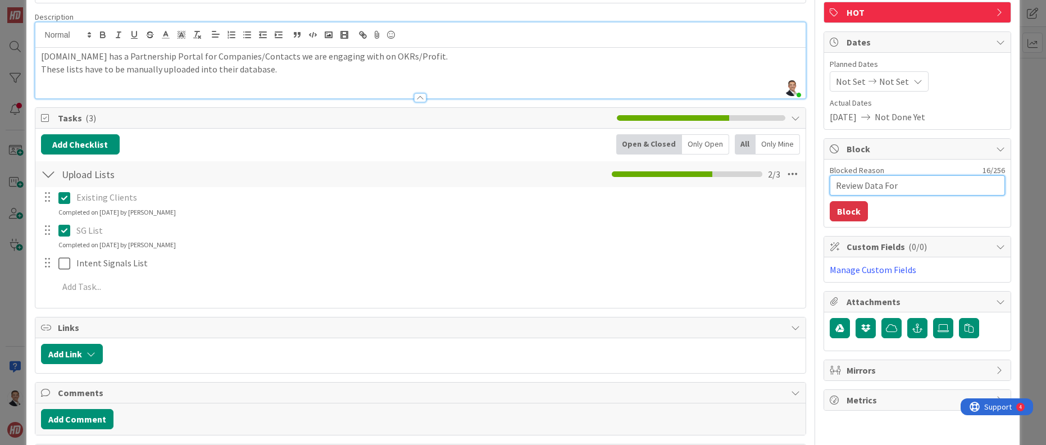
type textarea "x"
type textarea "Review Data For Po"
type textarea "x"
type textarea "Review Data For Por"
type textarea "x"
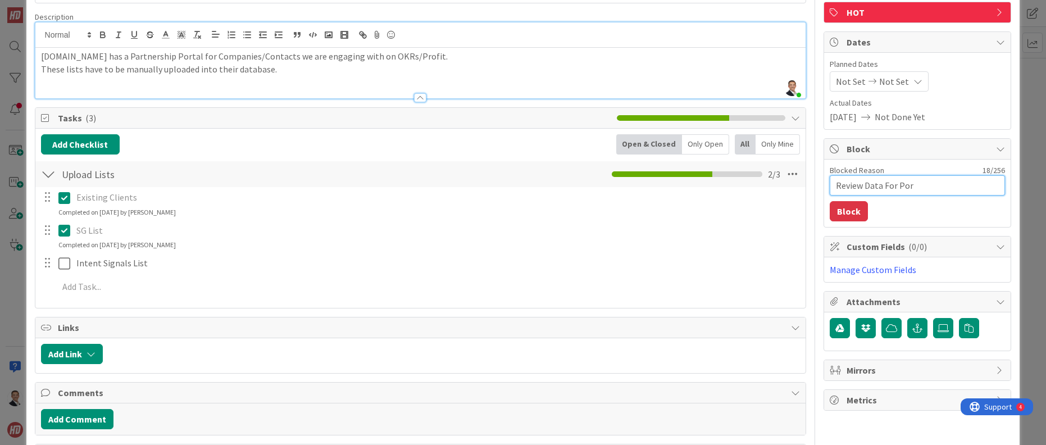
type textarea "Review Data For Port"
type textarea "x"
type textarea "Review Data For Portal"
type textarea "x"
type textarea "Review Data For Portal"
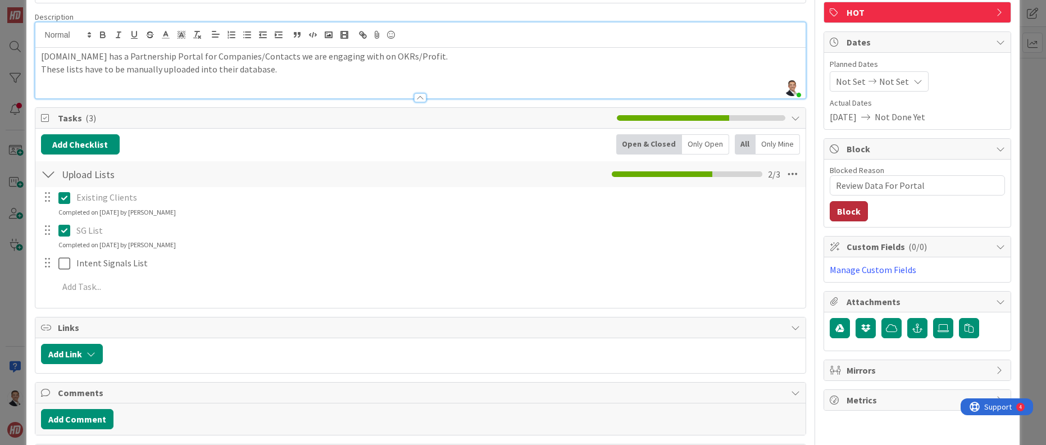
click at [849, 212] on button "Block" at bounding box center [848, 211] width 38 height 20
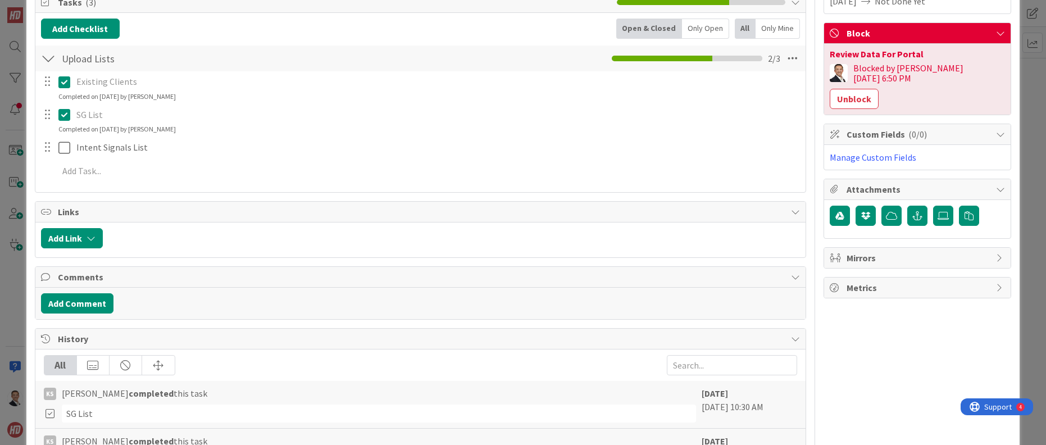
scroll to position [195, 0]
click at [79, 305] on button "Add Comment" at bounding box center [77, 303] width 72 height 20
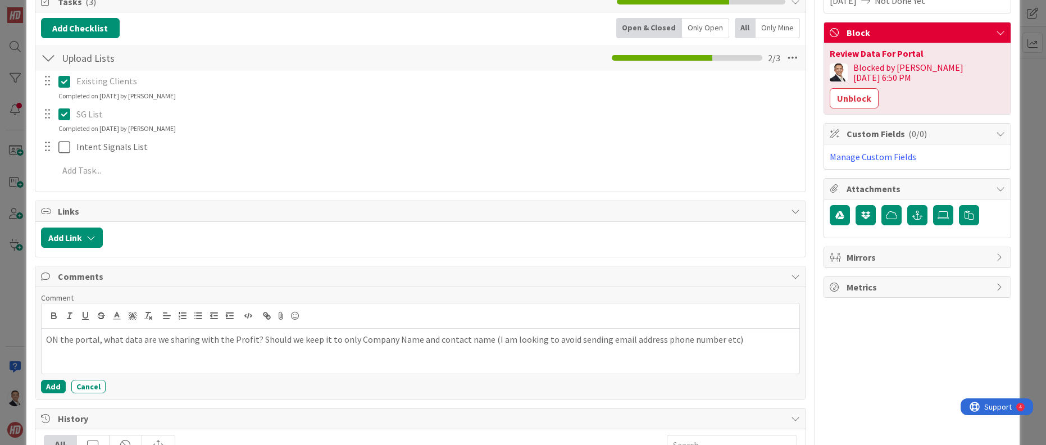
click at [46, 336] on p "ON the portal, what data are we sharing with the Profit? Should we keep it to o…" at bounding box center [420, 339] width 749 height 13
click at [52, 384] on button "Add" at bounding box center [53, 386] width 25 height 13
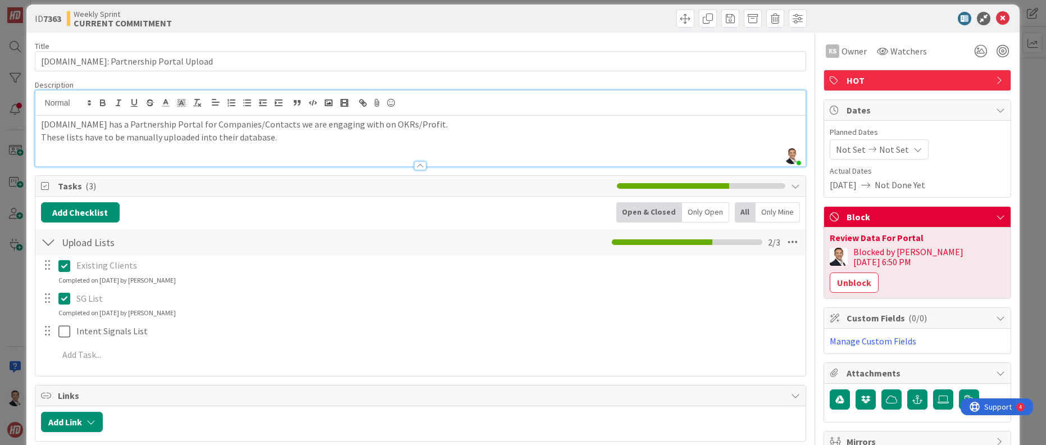
scroll to position [0, 0]
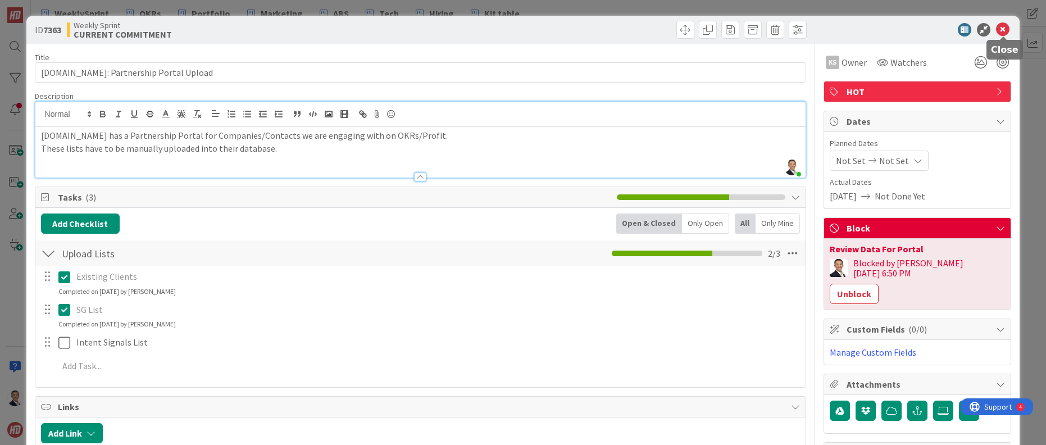
click at [1000, 29] on icon at bounding box center [1002, 29] width 13 height 13
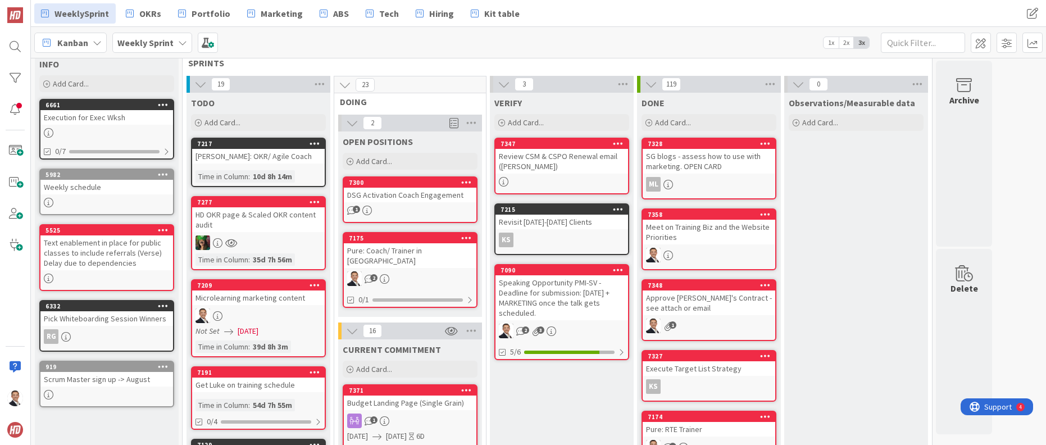
scroll to position [14, 0]
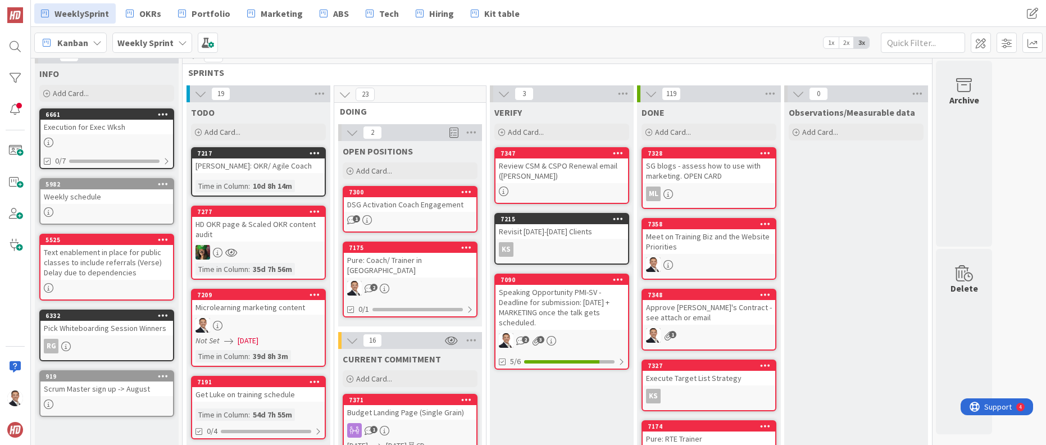
click at [421, 207] on div "DSG Activation Coach Engagement" at bounding box center [410, 204] width 133 height 15
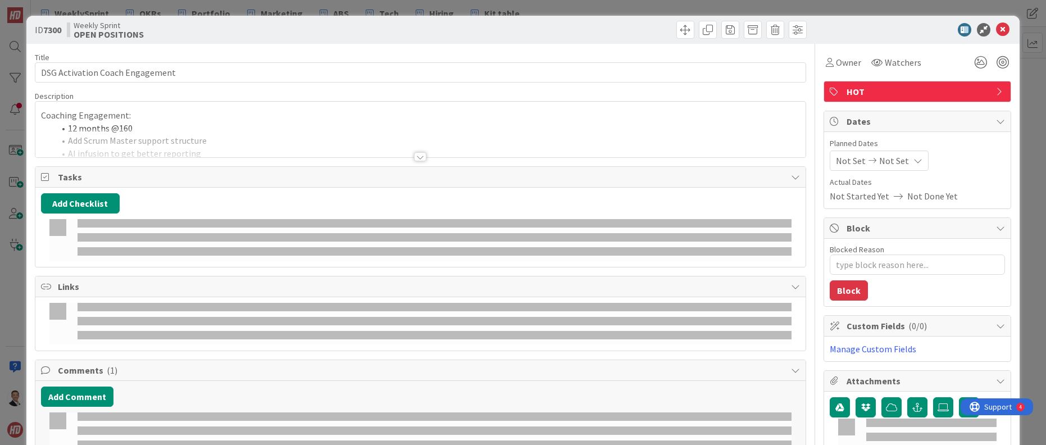
type textarea "x"
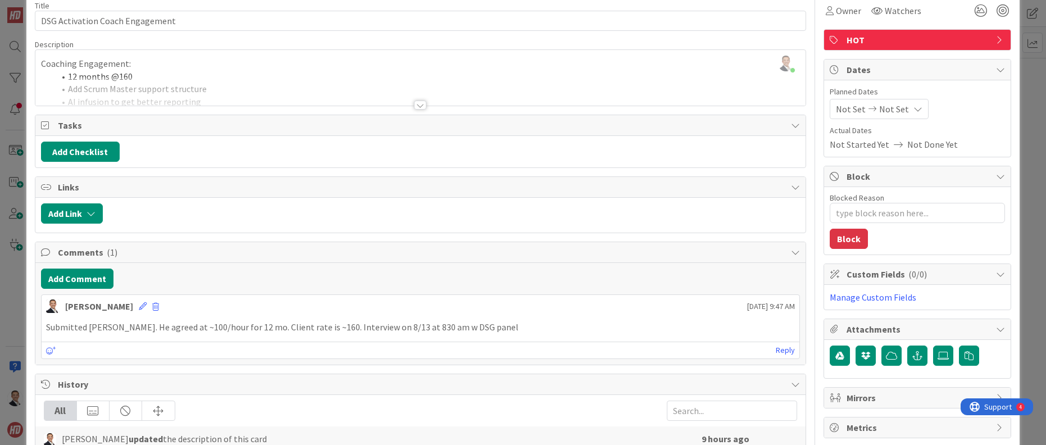
scroll to position [63, 0]
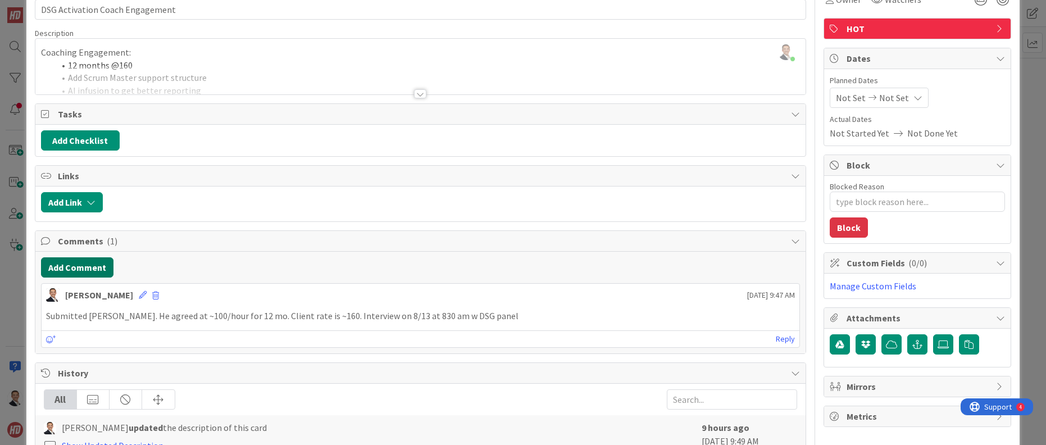
click at [82, 268] on button "Add Comment" at bounding box center [77, 267] width 72 height 20
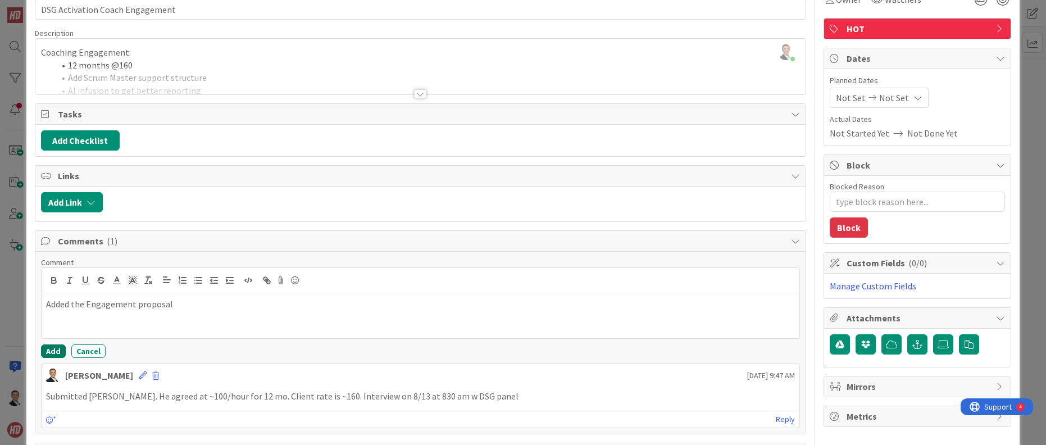
click at [52, 353] on button "Add" at bounding box center [53, 350] width 25 height 13
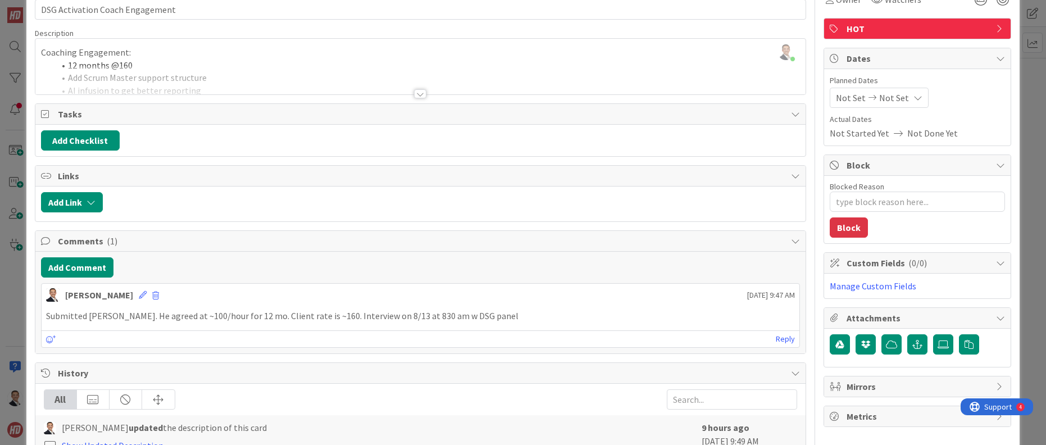
type textarea "x"
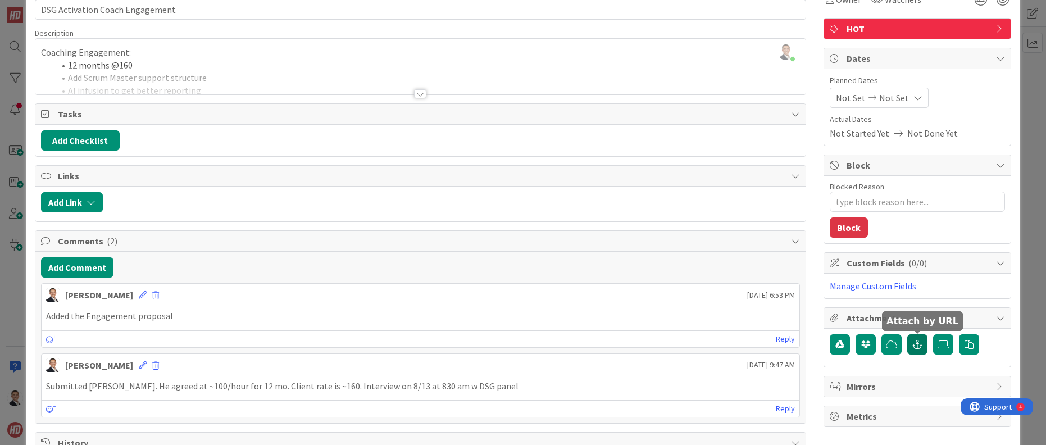
click at [918, 344] on icon "button" at bounding box center [917, 344] width 10 height 9
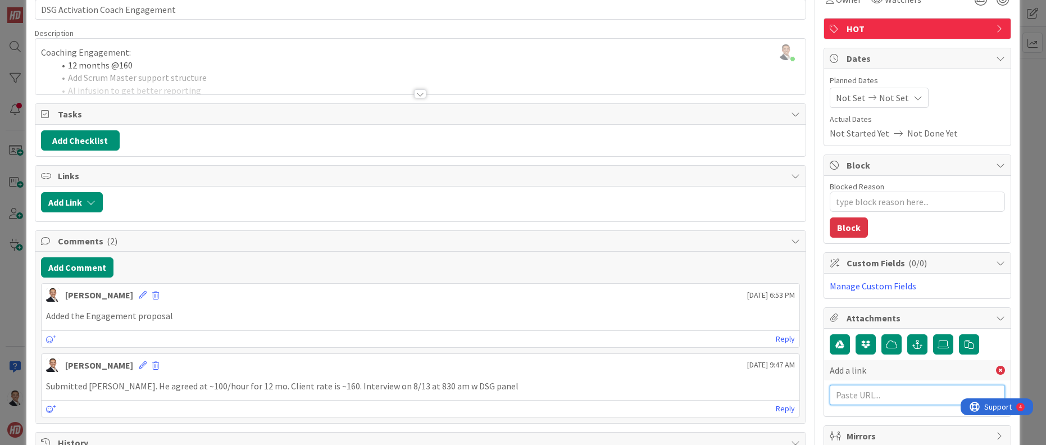
click at [867, 396] on input "text" at bounding box center [916, 395] width 175 height 20
paste input "[URL][DOMAIN_NAME]"
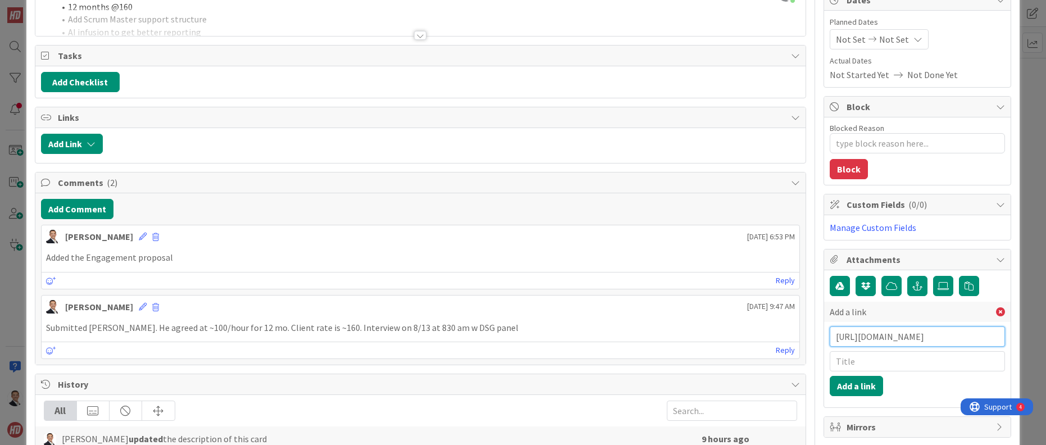
type input "[URL][DOMAIN_NAME]"
click at [853, 364] on input "text" at bounding box center [916, 361] width 175 height 20
type input "Proposal Link"
click at [860, 386] on button "Add a link" at bounding box center [855, 386] width 53 height 20
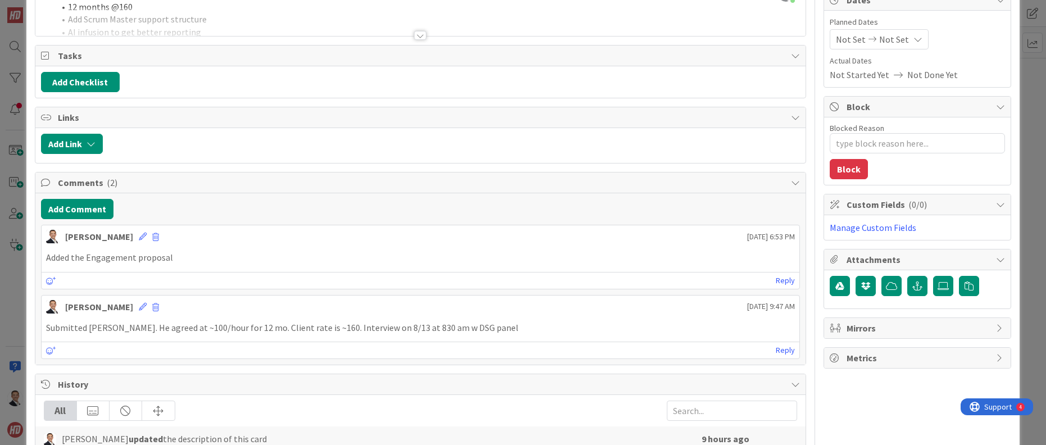
type textarea "x"
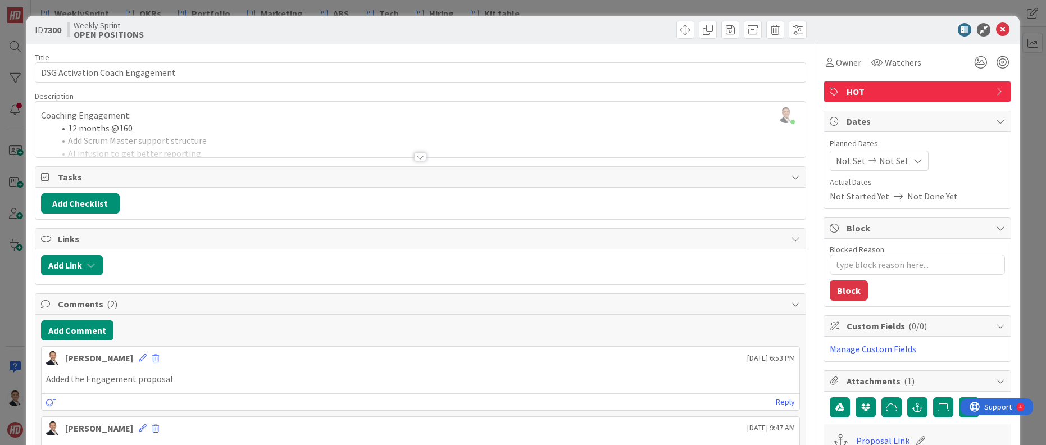
click at [421, 159] on div at bounding box center [420, 156] width 12 height 9
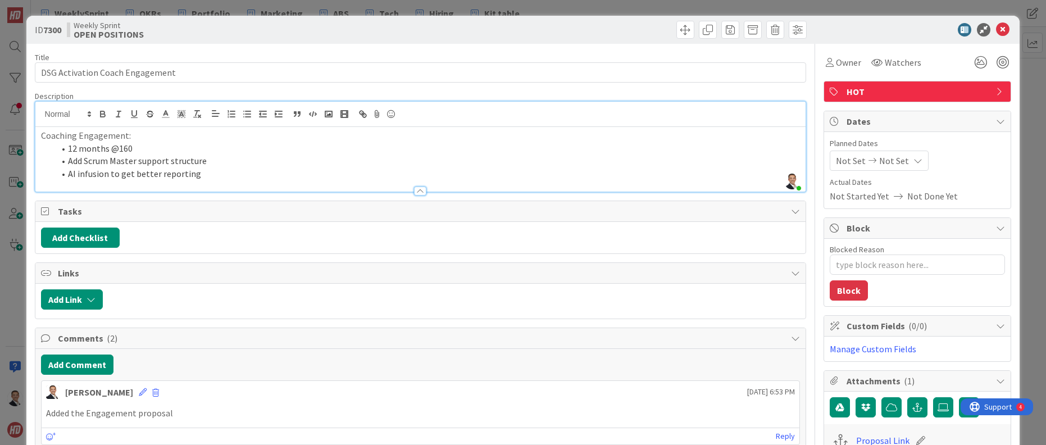
scroll to position [1, 0]
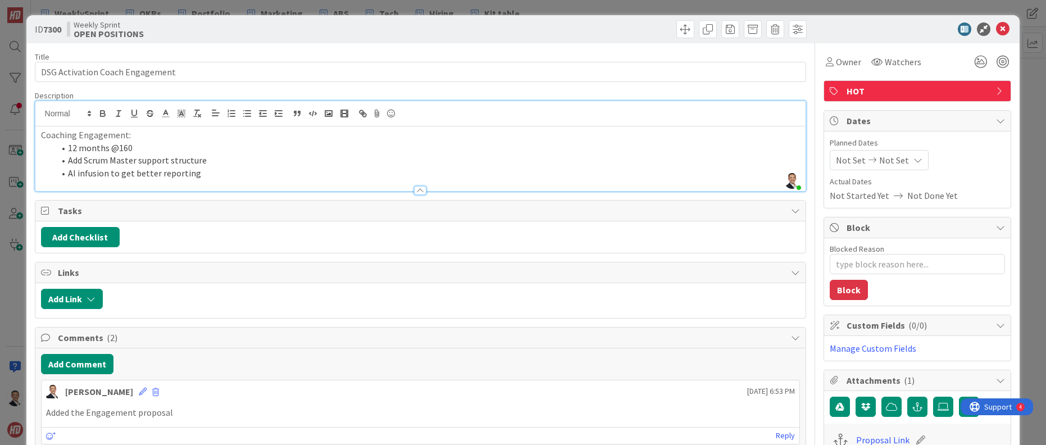
click at [349, 186] on div at bounding box center [420, 185] width 771 height 12
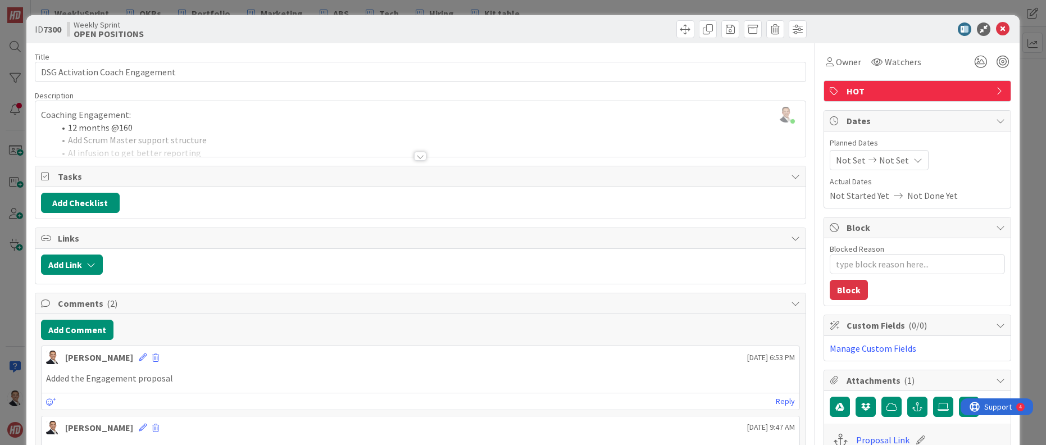
click at [136, 128] on div at bounding box center [420, 142] width 771 height 29
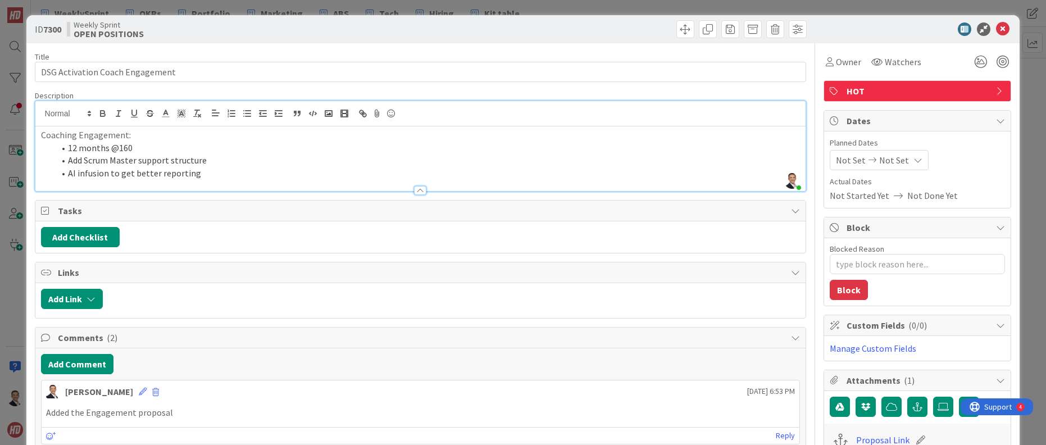
click at [142, 145] on li "12 months @160" at bounding box center [427, 148] width 746 height 13
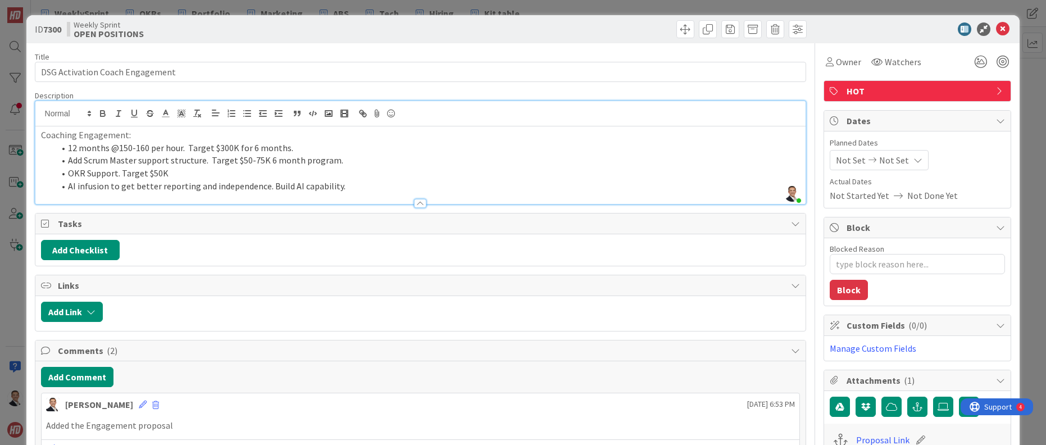
click at [595, 88] on div "Title 31 / 128 DSG Activation Coach Engagement Description [PERSON_NAME] joined…" at bounding box center [421, 421] width 772 height 756
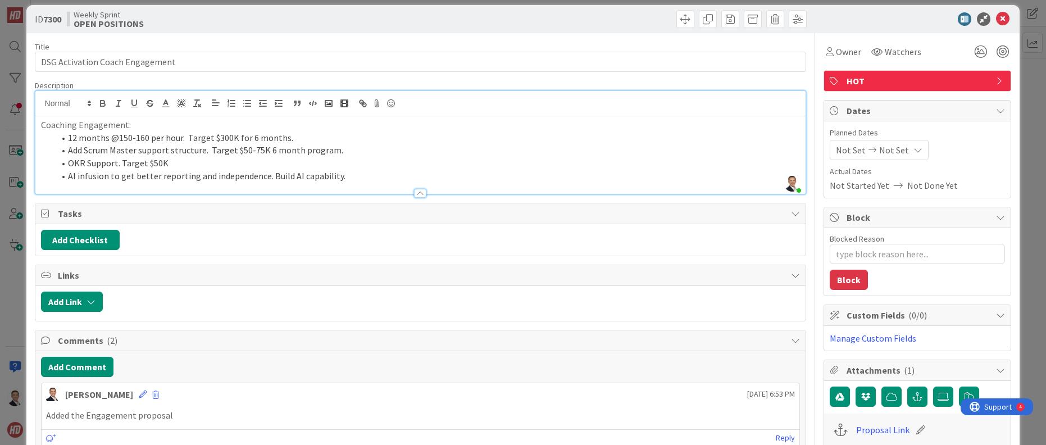
scroll to position [0, 0]
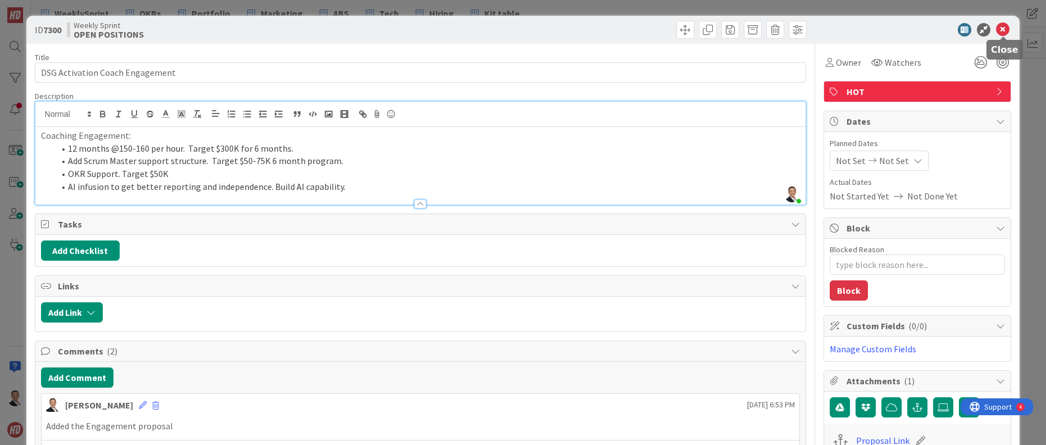
click at [1002, 30] on icon at bounding box center [1002, 29] width 13 height 13
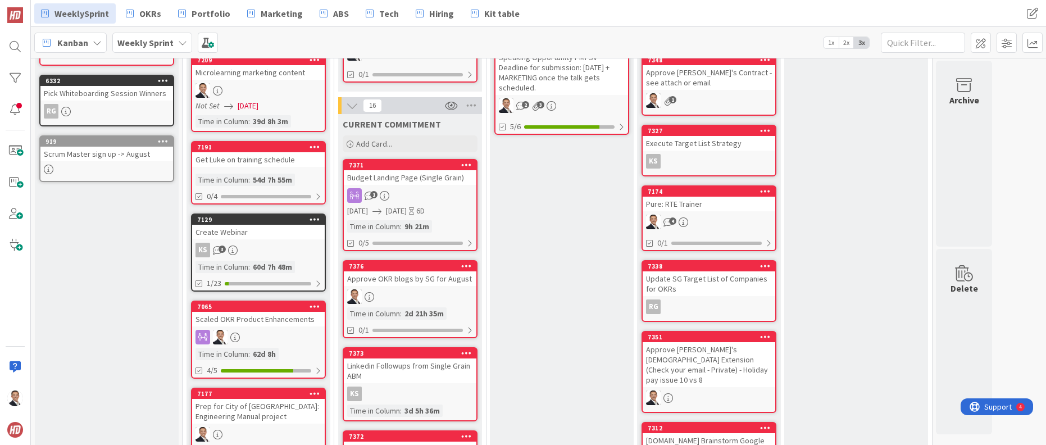
scroll to position [253, 0]
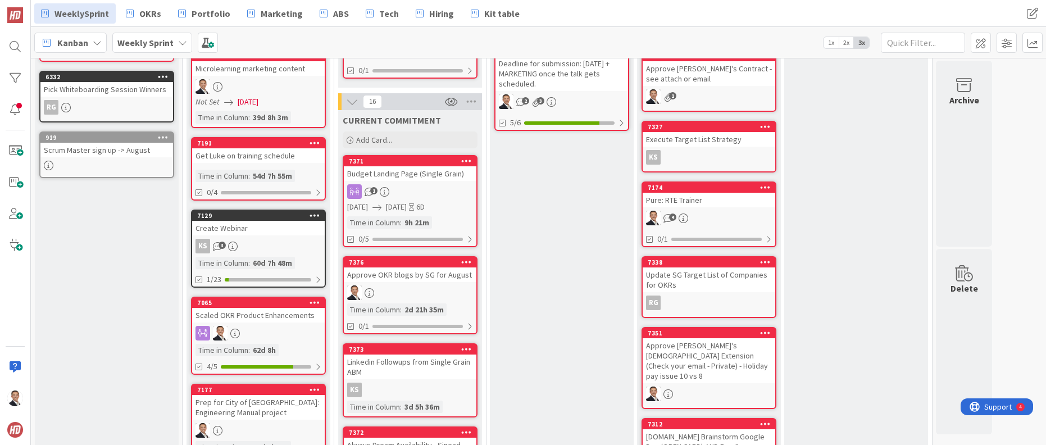
click at [411, 285] on div at bounding box center [410, 292] width 133 height 15
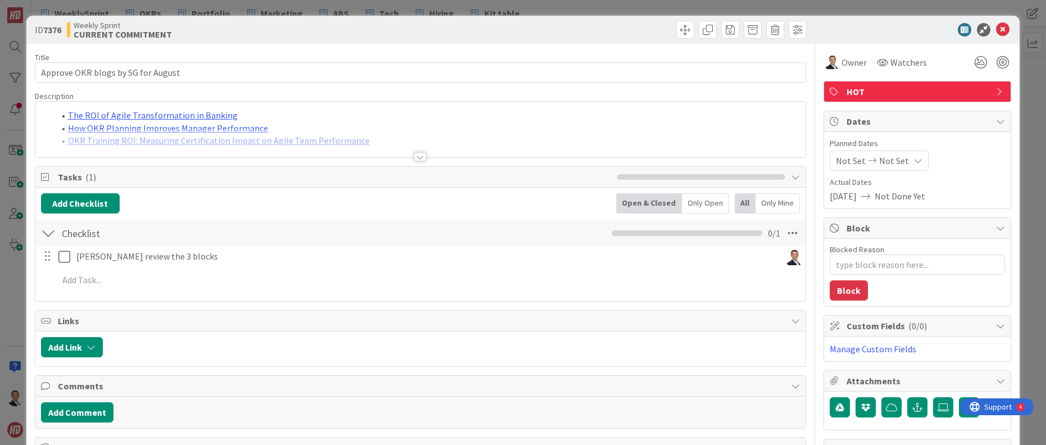
type textarea "x"
click at [420, 155] on div at bounding box center [420, 156] width 12 height 9
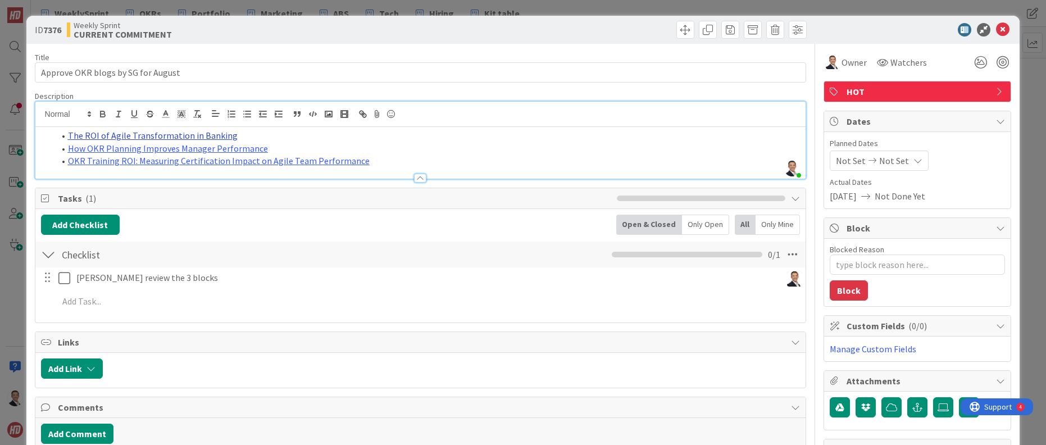
click at [211, 136] on link "The ROI of Agile Transformation in Banking" at bounding box center [153, 135] width 170 height 11
click at [158, 157] on link "[URL][DOMAIN_NAME]" at bounding box center [119, 157] width 77 height 15
click at [435, 146] on li "How OKR Planning Improves Manager Performance" at bounding box center [427, 148] width 746 height 13
click at [186, 147] on link "How OKR Planning Improves Manager Performance" at bounding box center [168, 148] width 200 height 11
click at [166, 170] on link "[URL][DOMAIN_NAME]" at bounding box center [135, 170] width 77 height 15
